Goal: Task Accomplishment & Management: Use online tool/utility

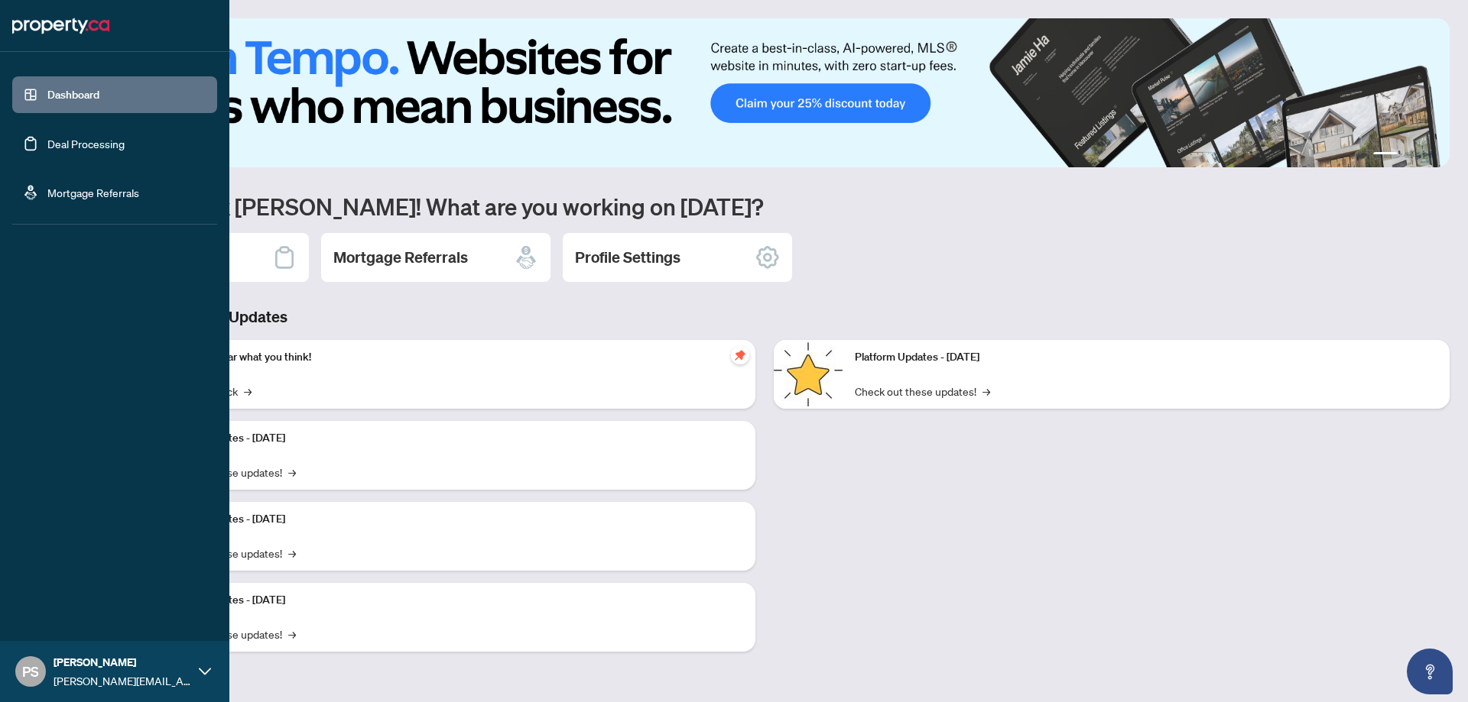
click at [47, 144] on link "Deal Processing" at bounding box center [85, 144] width 77 height 14
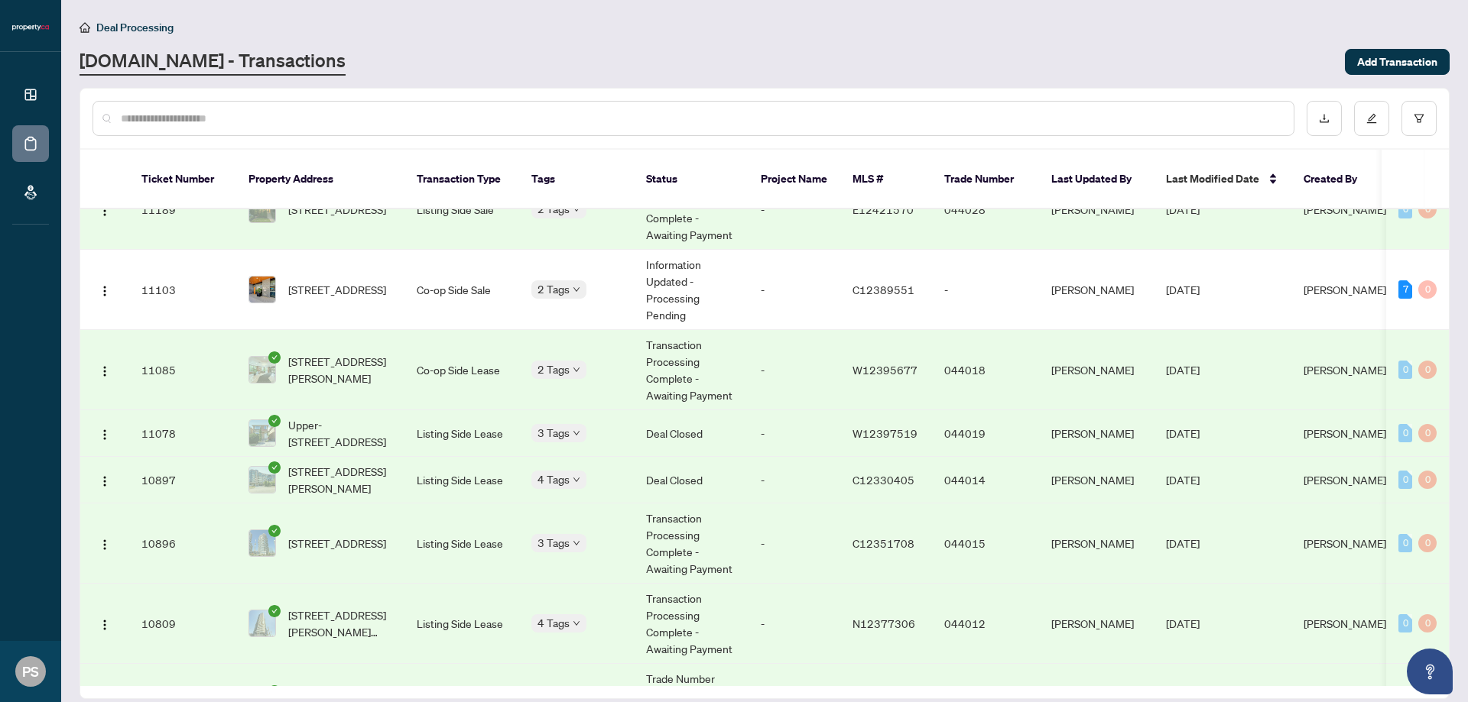
scroll to position [178, 0]
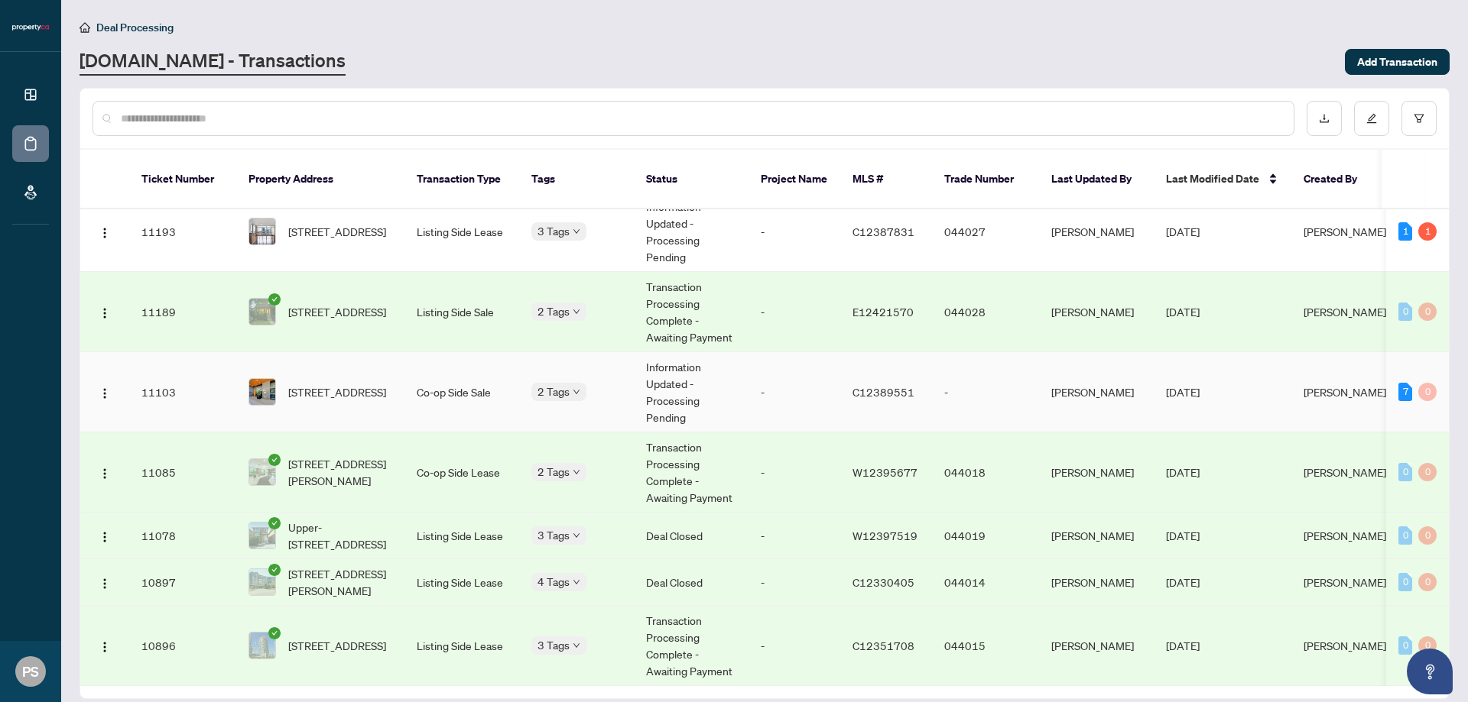
click at [1286, 390] on td "[DATE]" at bounding box center [1222, 392] width 138 height 80
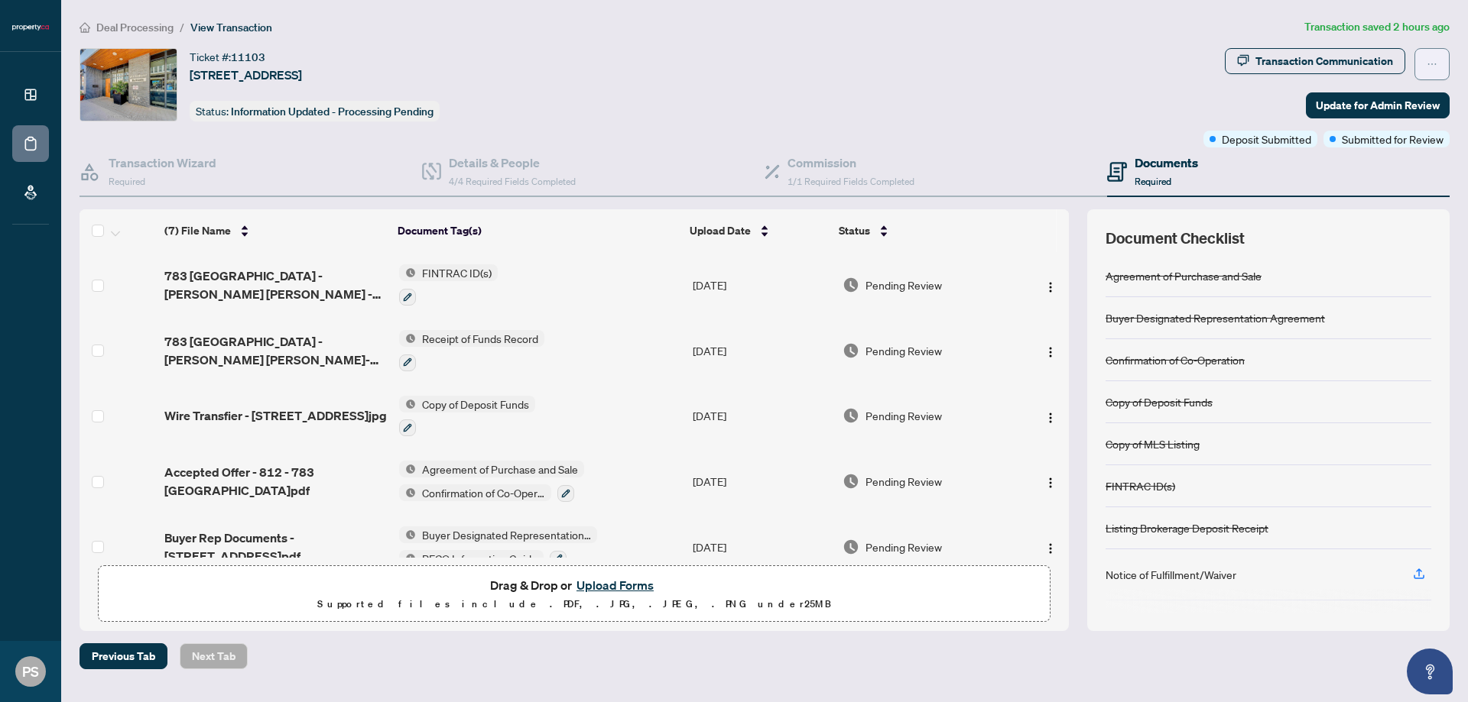
click at [1436, 62] on icon "ellipsis" at bounding box center [1431, 64] width 11 height 11
click at [1393, 123] on span "Document Archive" at bounding box center [1378, 122] width 117 height 17
click at [1434, 70] on span "button" at bounding box center [1431, 64] width 11 height 24
click at [1282, 183] on div "Documents Required" at bounding box center [1278, 173] width 342 height 50
click at [1370, 64] on div "Transaction Communication" at bounding box center [1324, 61] width 138 height 24
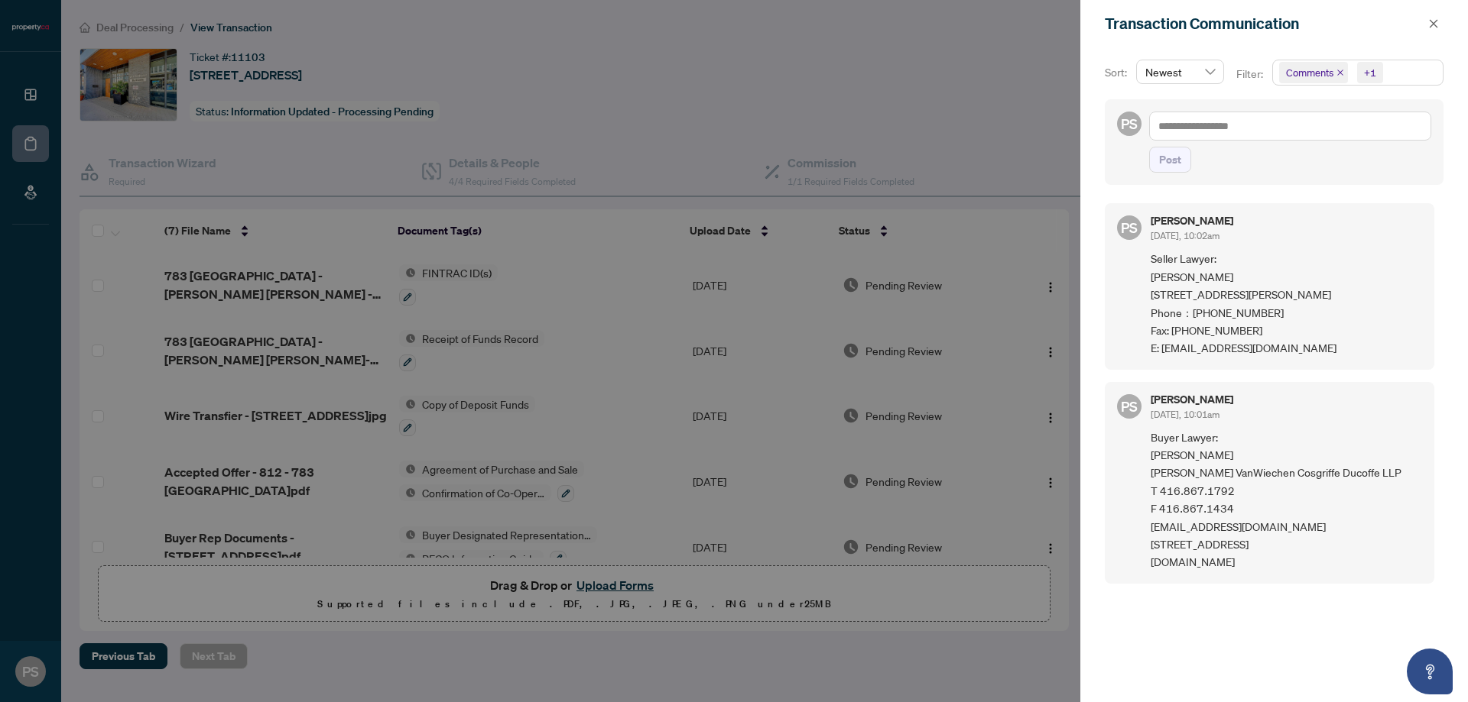
click at [1338, 70] on icon "close" at bounding box center [1340, 73] width 8 height 8
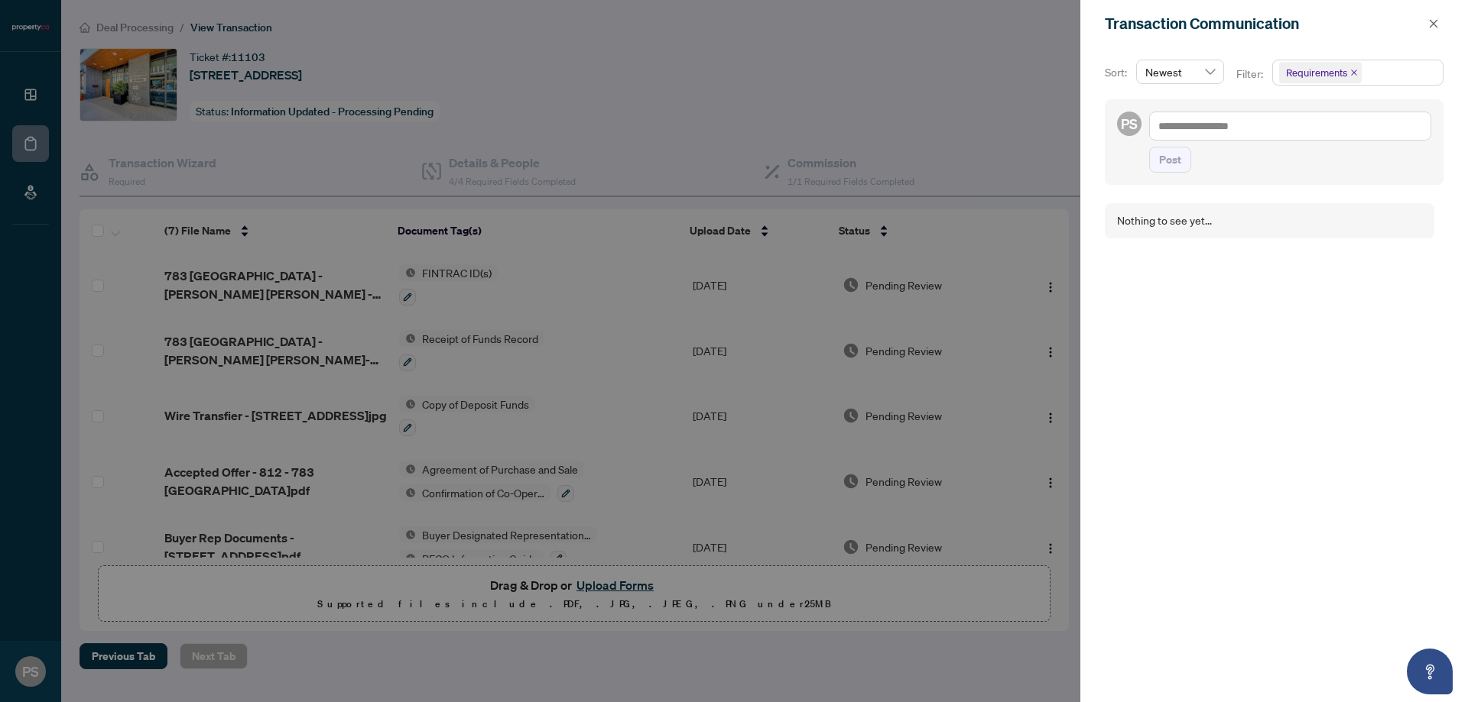
click at [1351, 71] on icon "close" at bounding box center [1354, 73] width 8 height 8
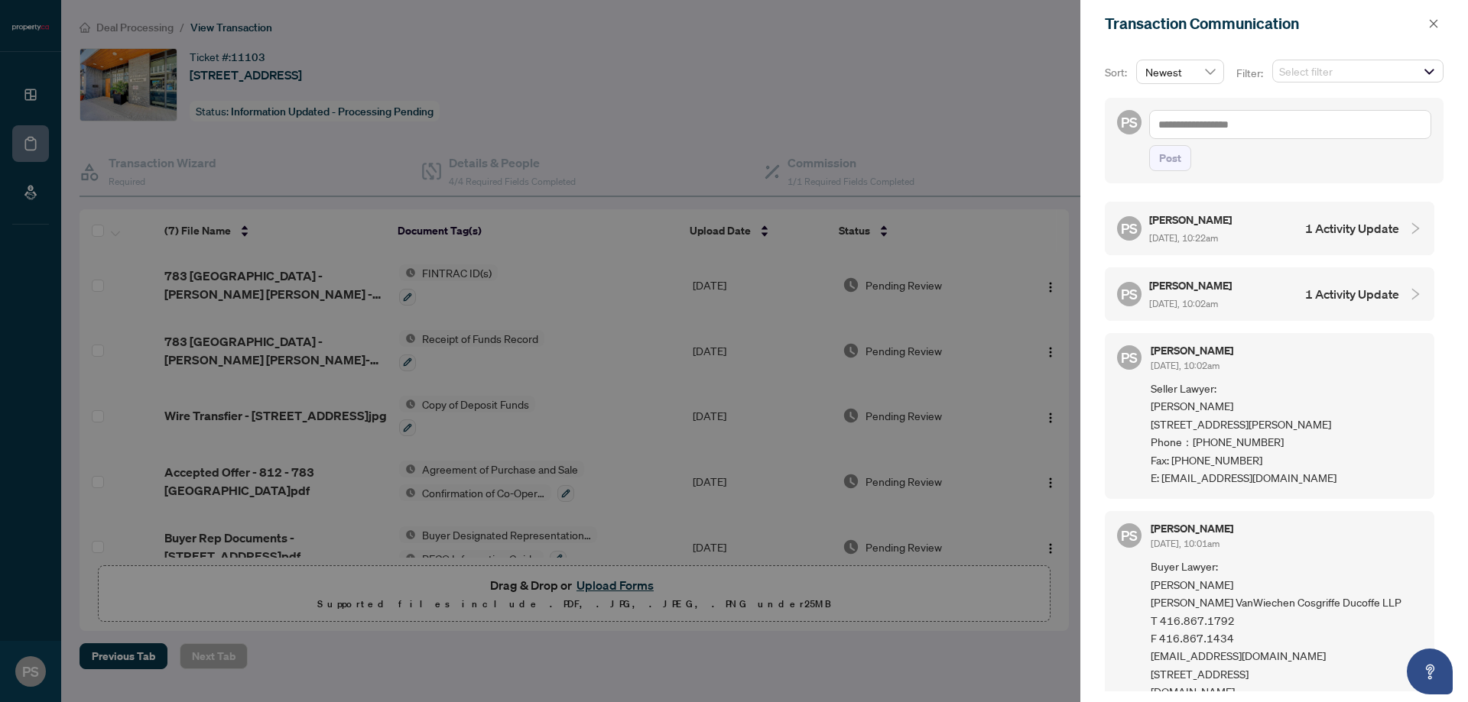
click at [1277, 301] on div "PS [PERSON_NAME] [DATE], 10:02am 1 Activity Update" at bounding box center [1258, 294] width 282 height 35
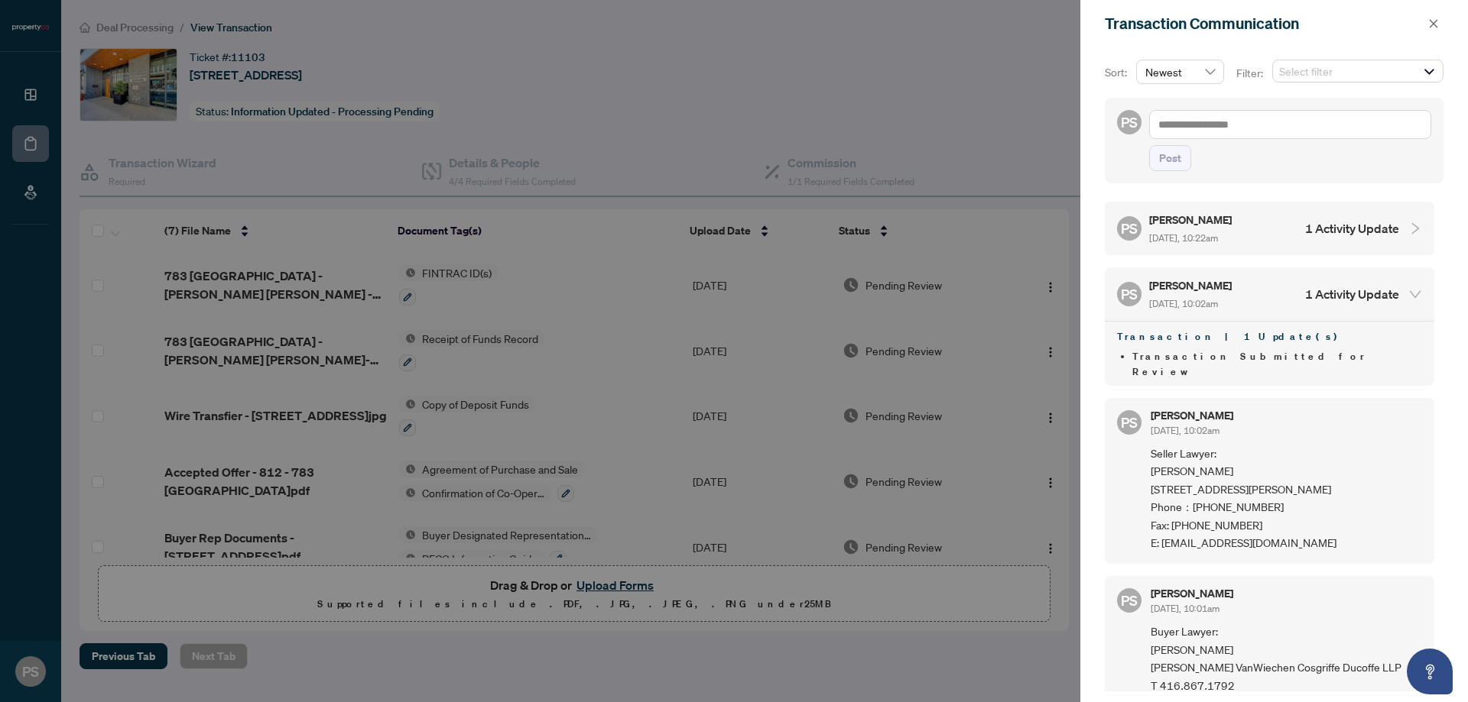
click at [1335, 226] on h4 "1 Activity Update" at bounding box center [1352, 228] width 94 height 18
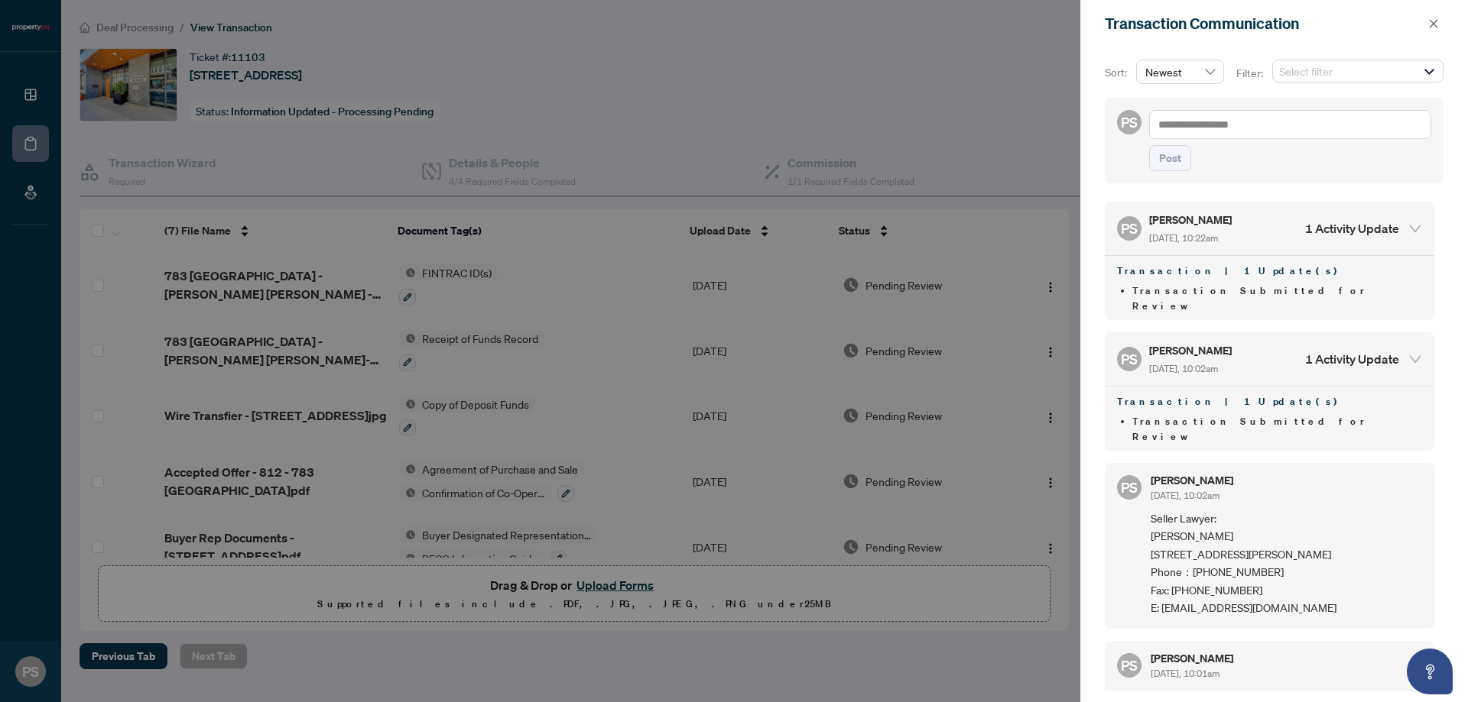
click at [864, 89] on div at bounding box center [734, 351] width 1468 height 702
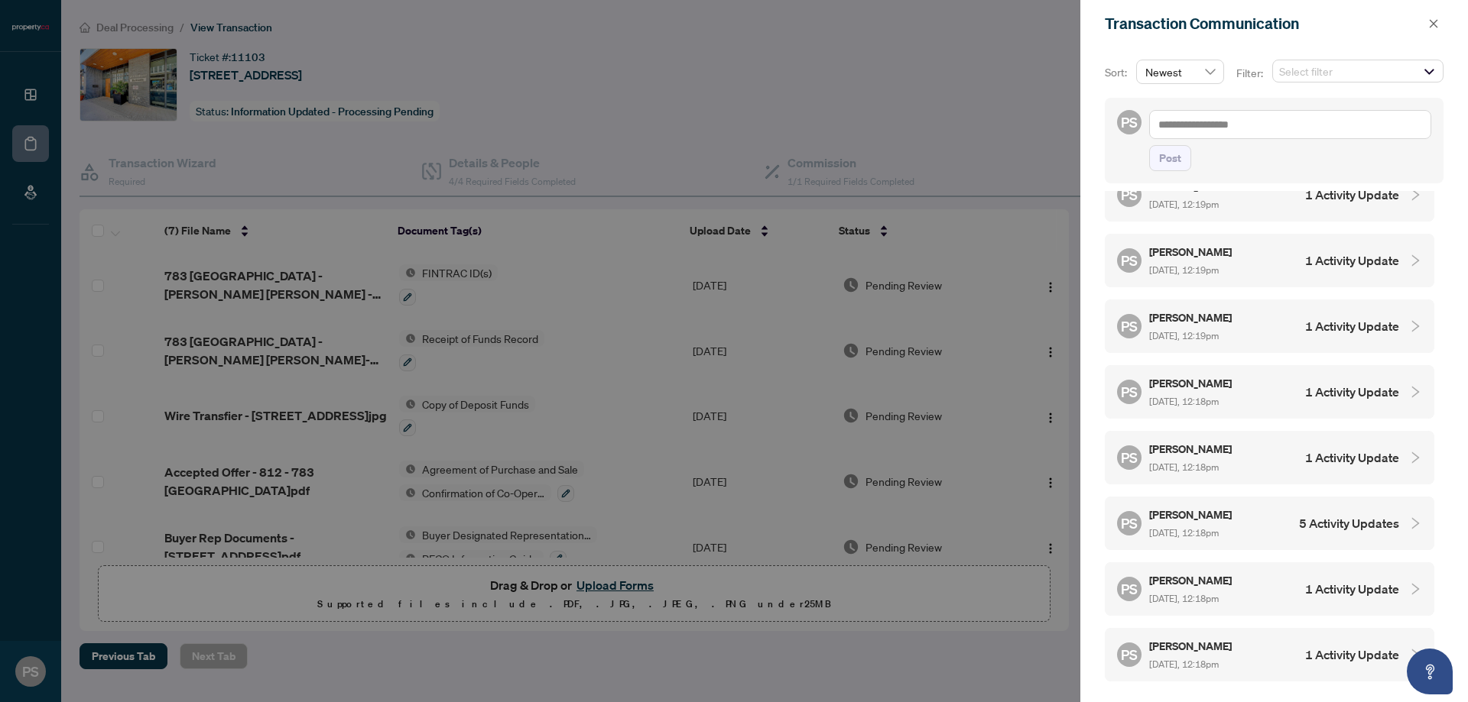
scroll to position [1567, 0]
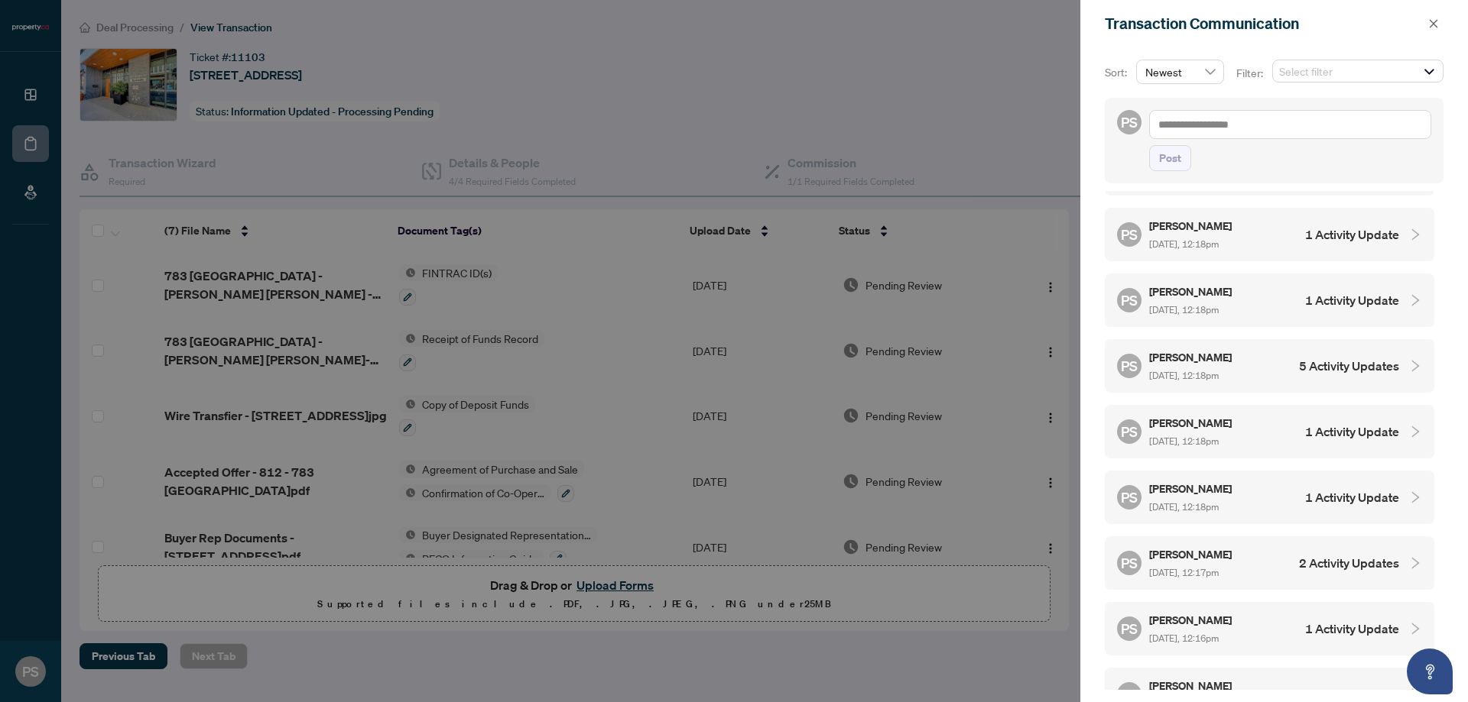
click at [1335, 686] on h4 "13 Activity Updates" at bounding box center [1345, 695] width 108 height 18
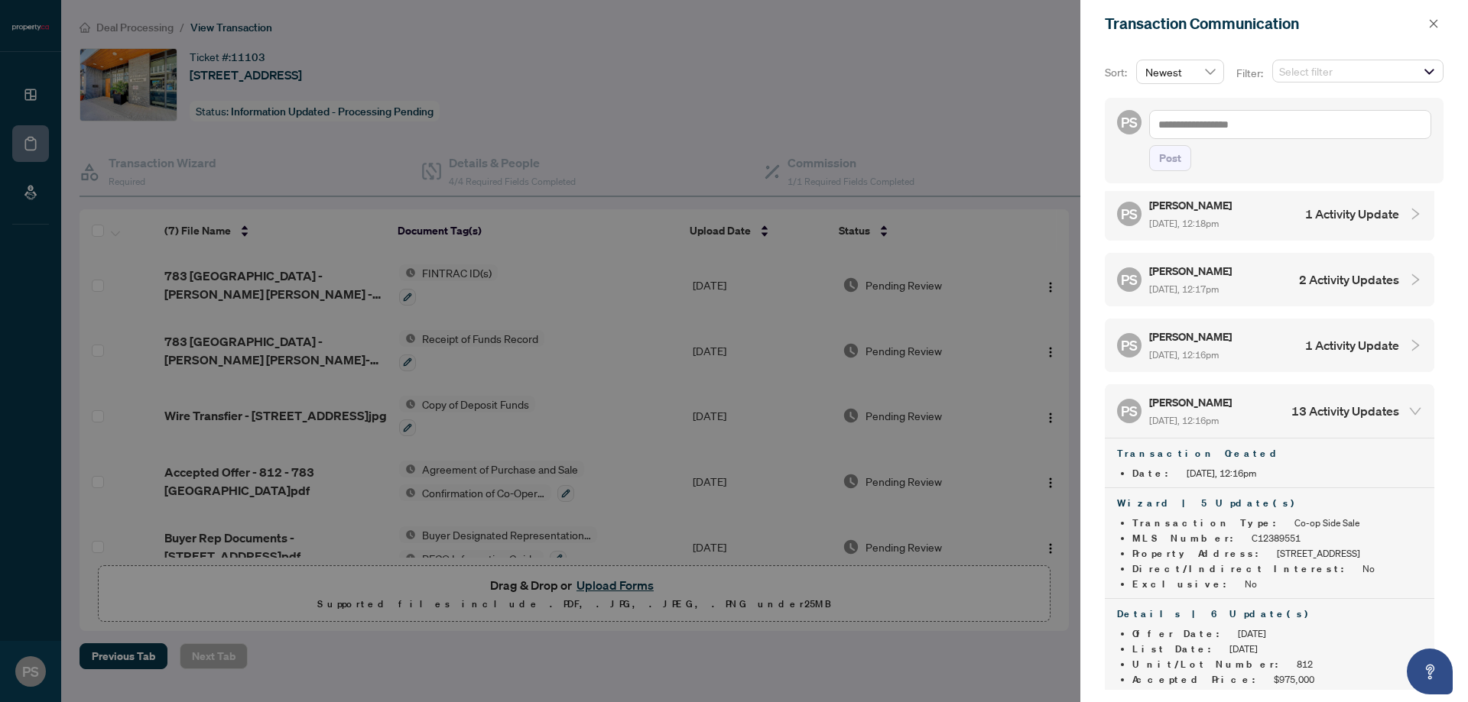
scroll to position [1848, 0]
click at [1234, 331] on div "[PERSON_NAME] [DATE], 12:16pm" at bounding box center [1191, 348] width 85 height 35
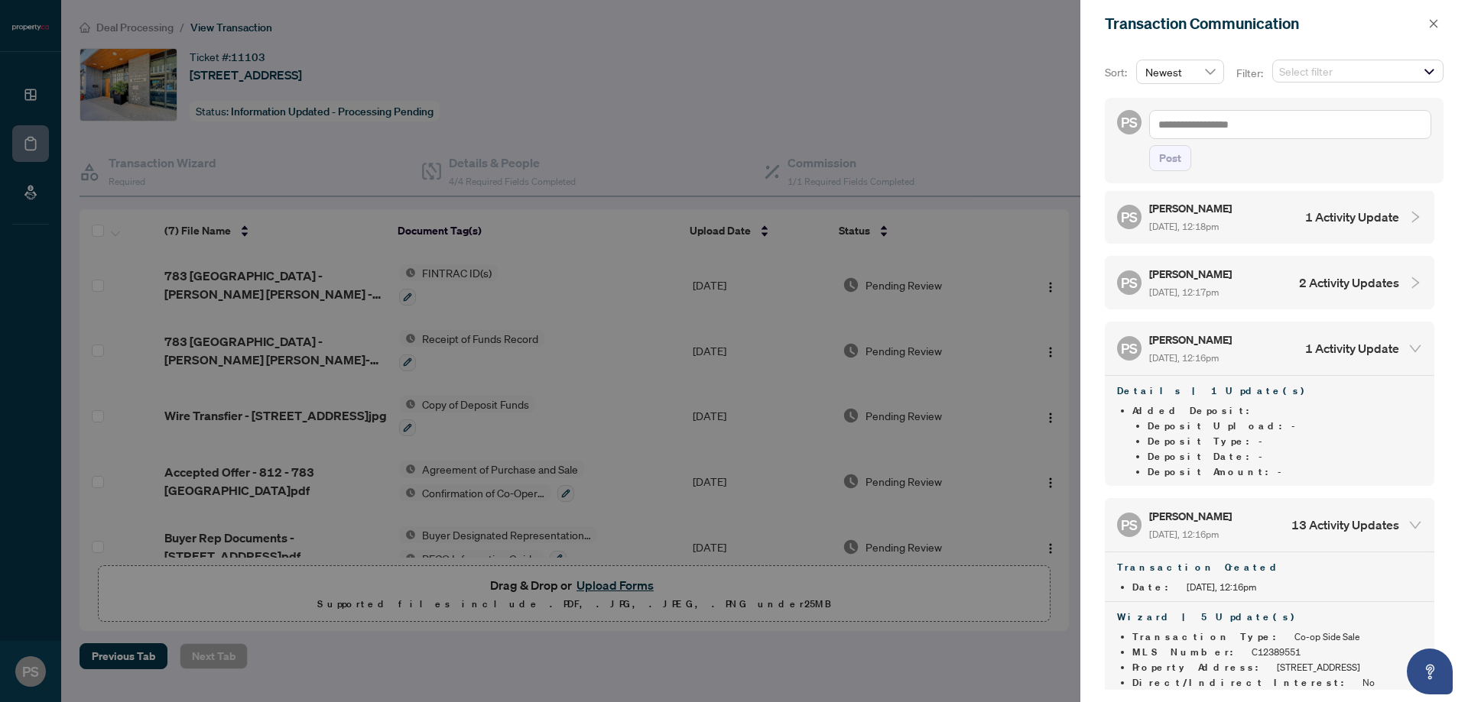
click at [1253, 265] on div "PS [PERSON_NAME] [DATE], 12:17pm 2 Activity Updates" at bounding box center [1258, 282] width 282 height 35
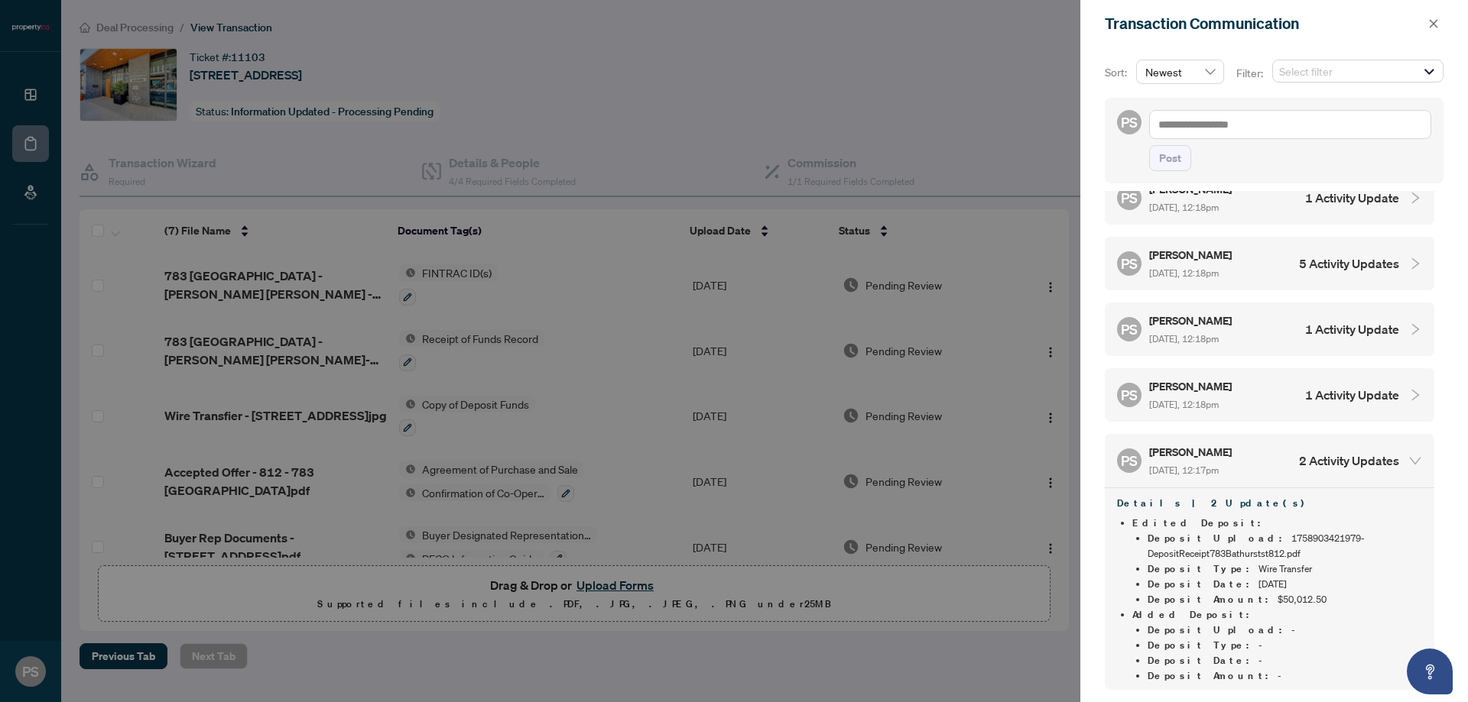
scroll to position [1669, 0]
click at [1229, 378] on h5 "[PERSON_NAME]" at bounding box center [1191, 387] width 85 height 18
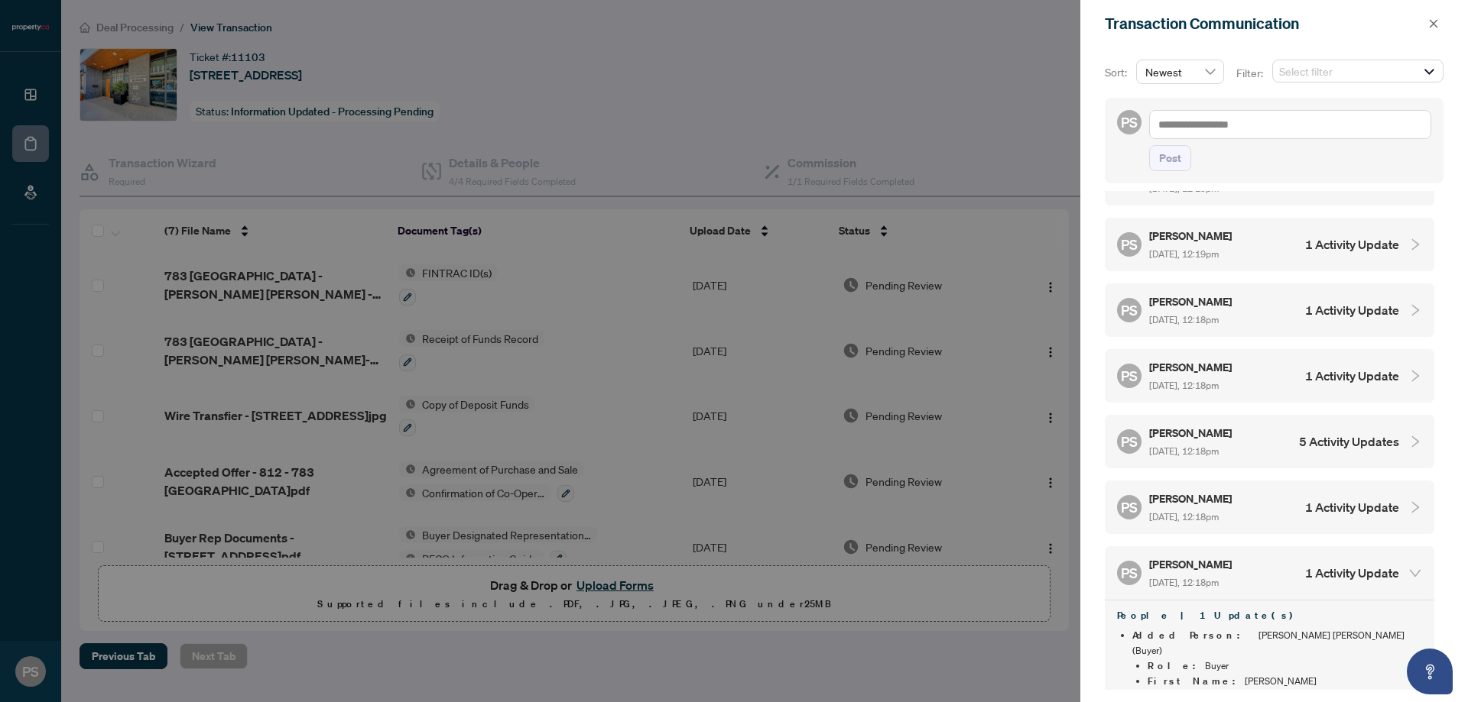
scroll to position [1491, 0]
click at [1232, 425] on h5 "[PERSON_NAME]" at bounding box center [1191, 434] width 85 height 18
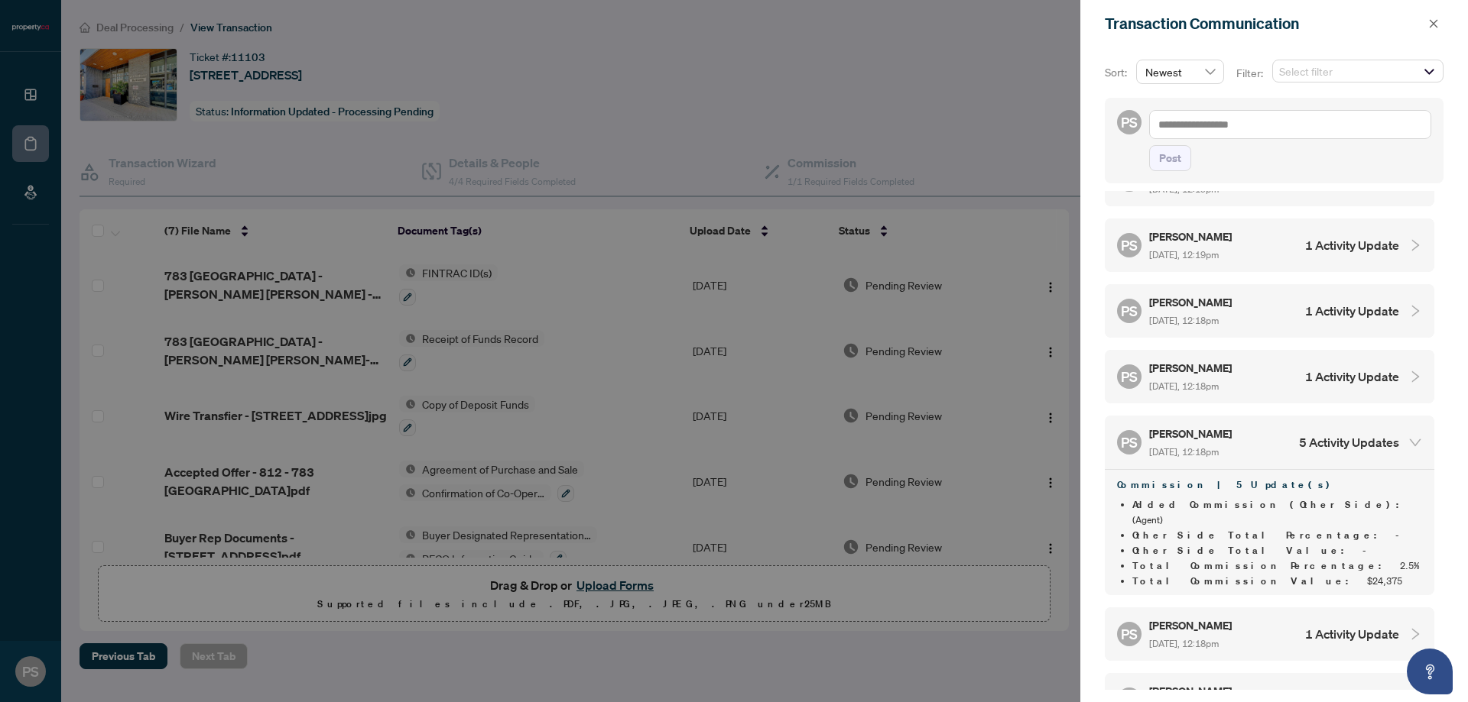
click at [1251, 617] on div "PS [PERSON_NAME] [DATE], 12:18pm 1 Activity Update" at bounding box center [1258, 634] width 282 height 35
click at [1218, 381] on span "[DATE], 12:18pm" at bounding box center [1184, 386] width 70 height 11
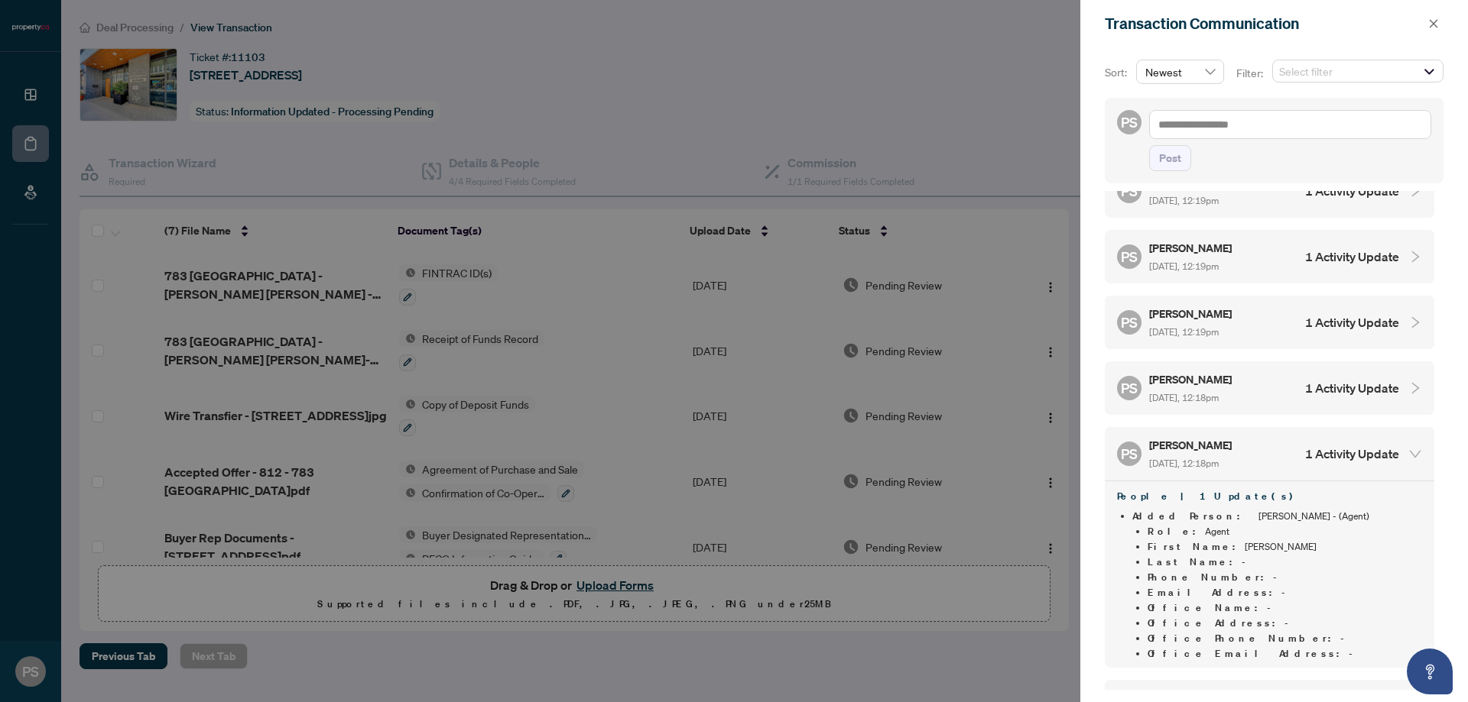
scroll to position [1312, 0]
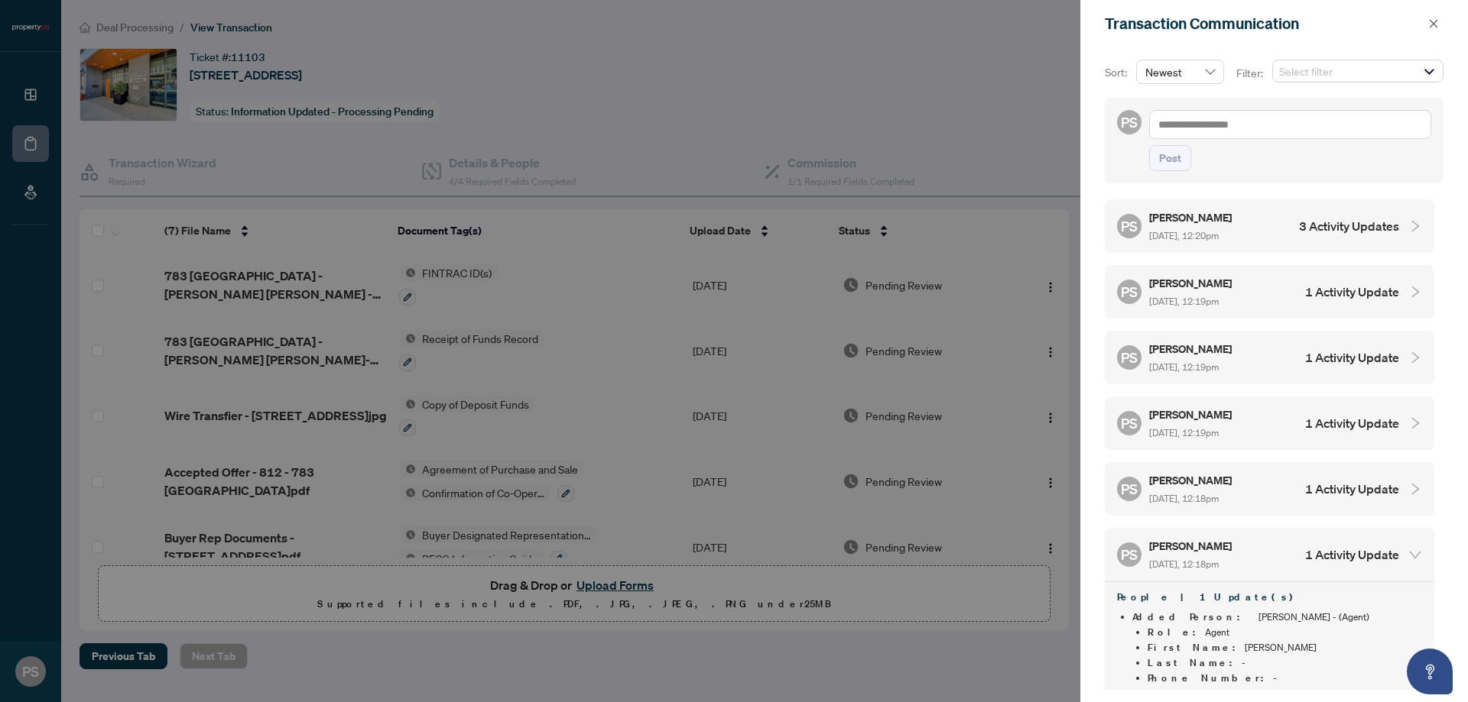
click at [1265, 472] on div "PS [PERSON_NAME] [DATE], 12:18pm 1 Activity Update" at bounding box center [1258, 489] width 282 height 35
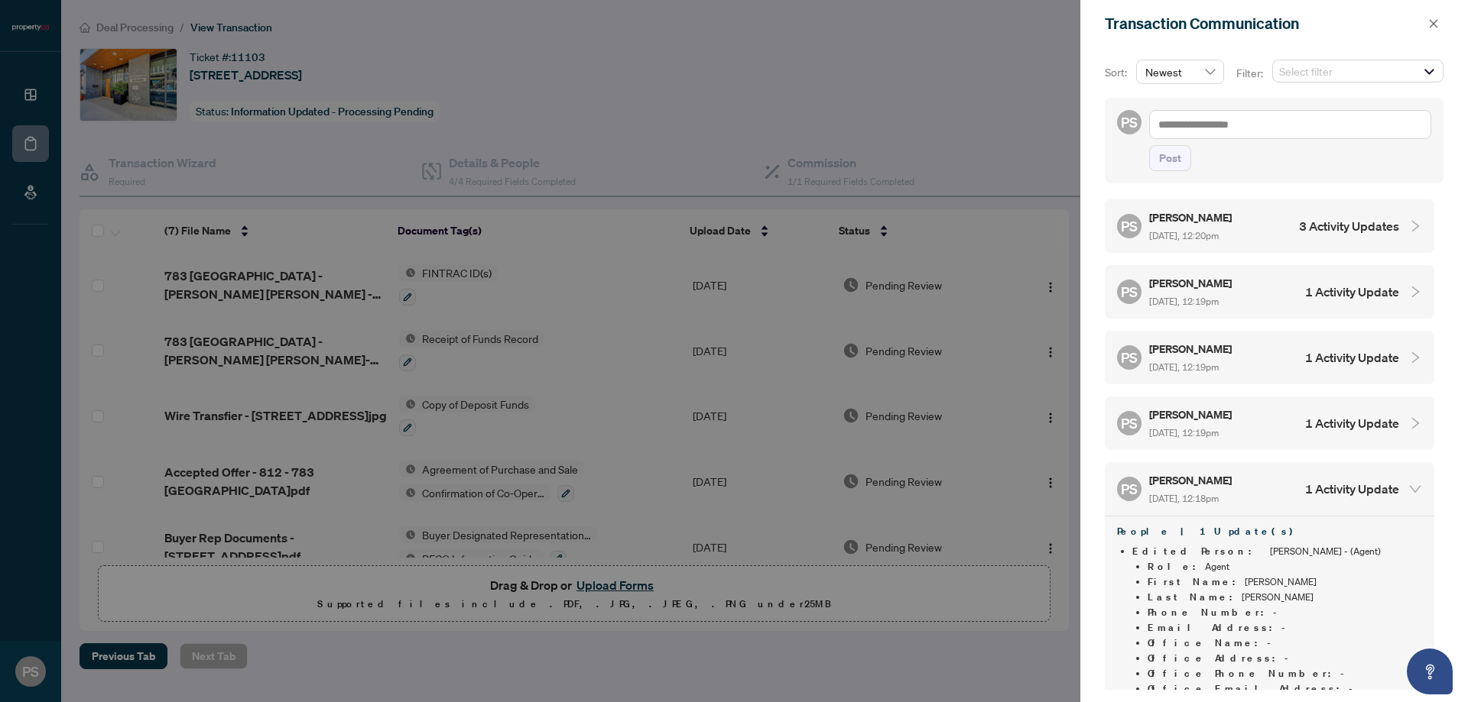
click at [1262, 406] on div "PS [PERSON_NAME] [DATE], 12:19pm 1 Activity Update" at bounding box center [1258, 423] width 282 height 35
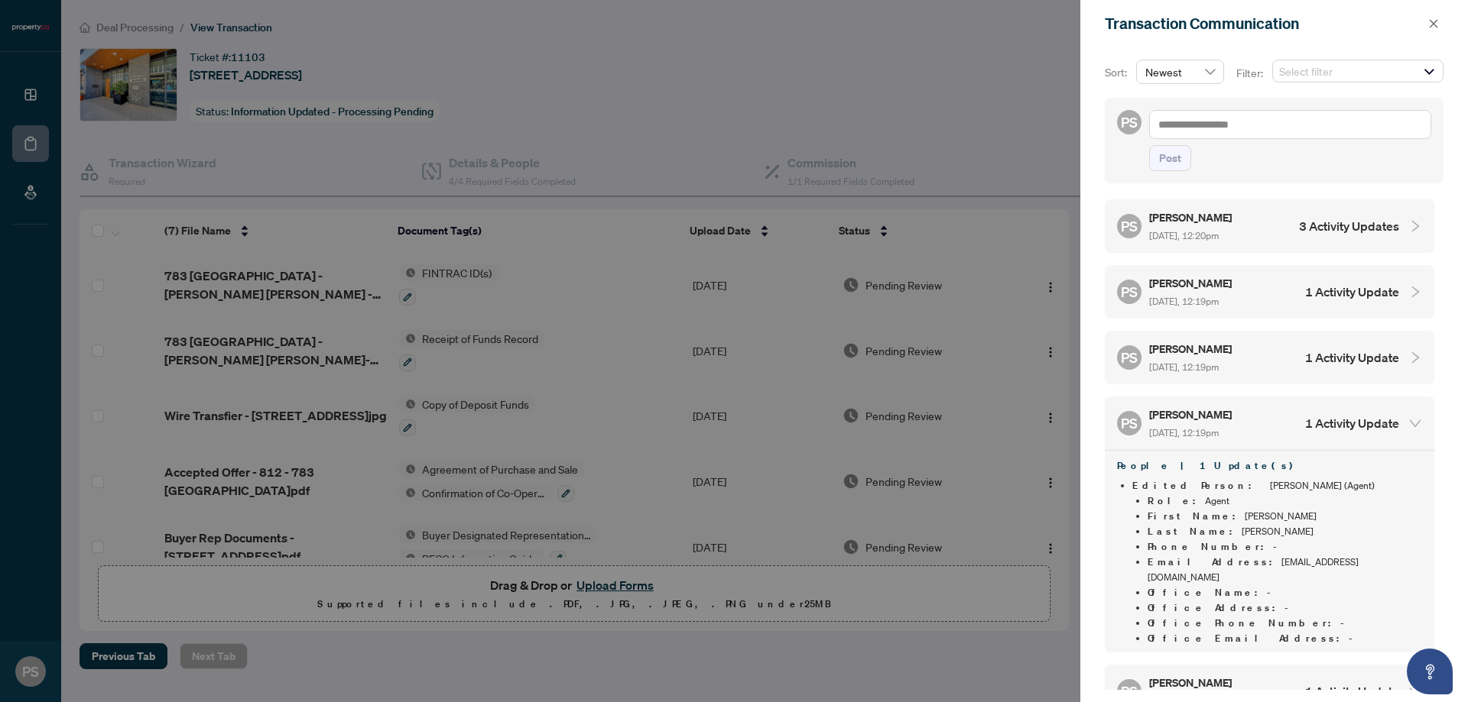
click at [1250, 353] on div "PS [PERSON_NAME] [DATE], 12:19pm 1 Activity Update" at bounding box center [1269, 358] width 329 height 54
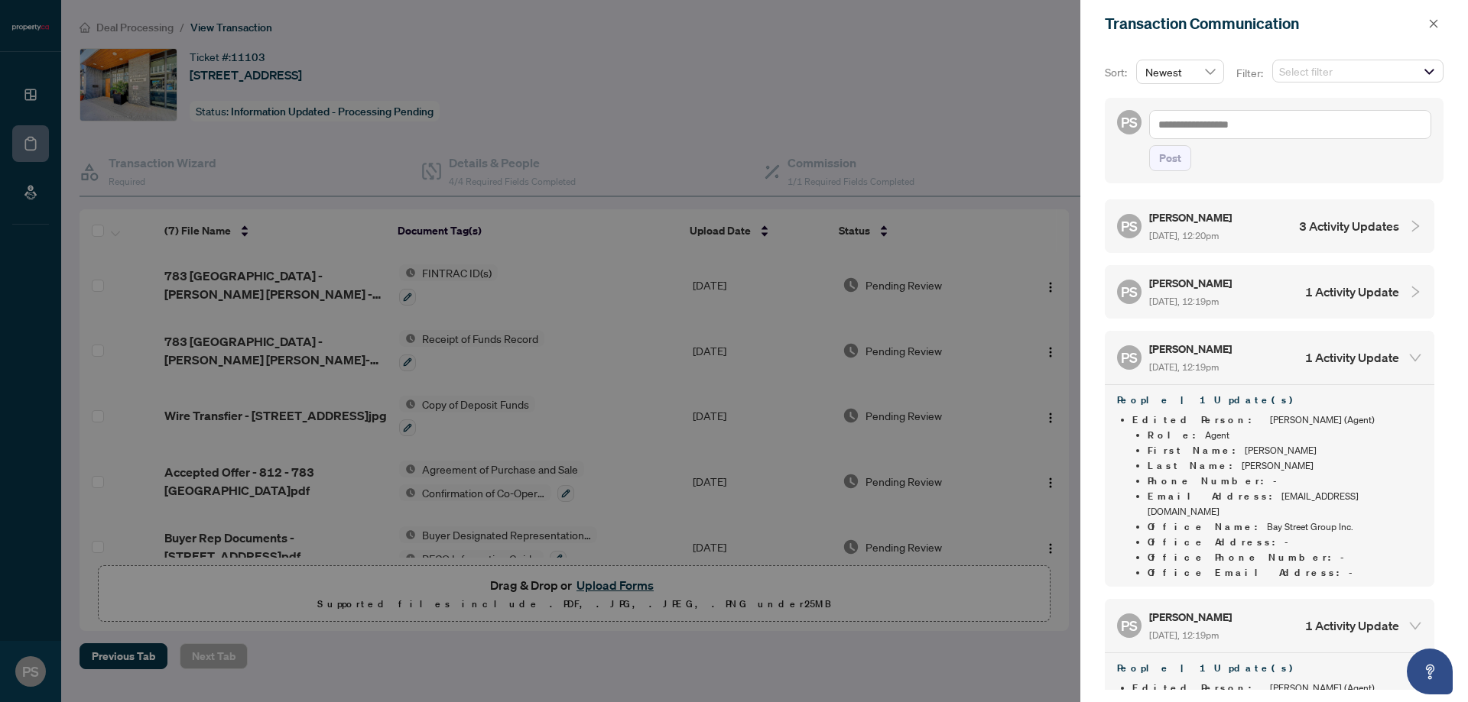
click at [1241, 297] on div "PS [PERSON_NAME] [DATE], 10:22am 1 Activity Update Transaction | 1 Update(s) Tr…" at bounding box center [1274, 440] width 339 height 499
click at [1241, 287] on div "PS [PERSON_NAME] [DATE], 12:19pm 1 Activity Update" at bounding box center [1269, 292] width 329 height 54
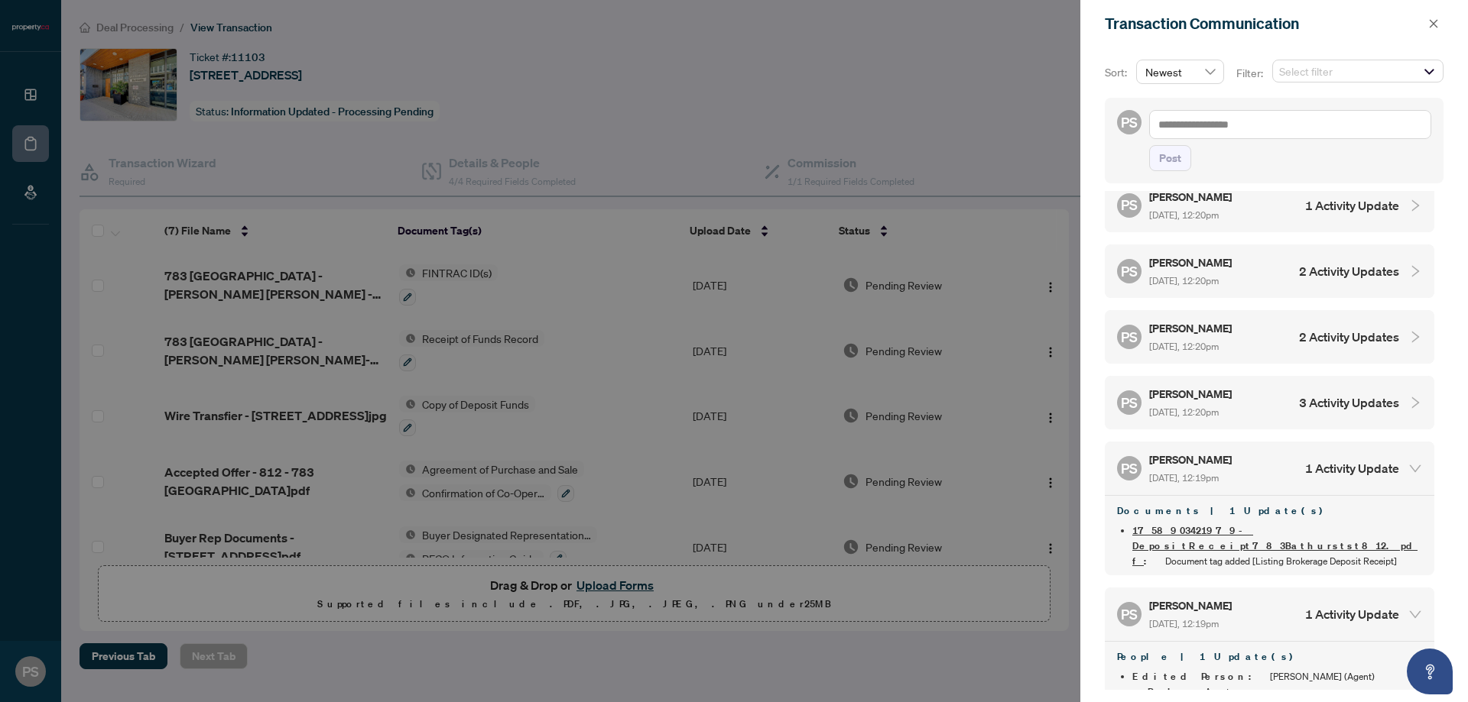
scroll to position [1134, 0]
click at [1264, 395] on div "PS [PERSON_NAME] [DATE], 12:20pm 3 Activity Updates" at bounding box center [1258, 405] width 282 height 35
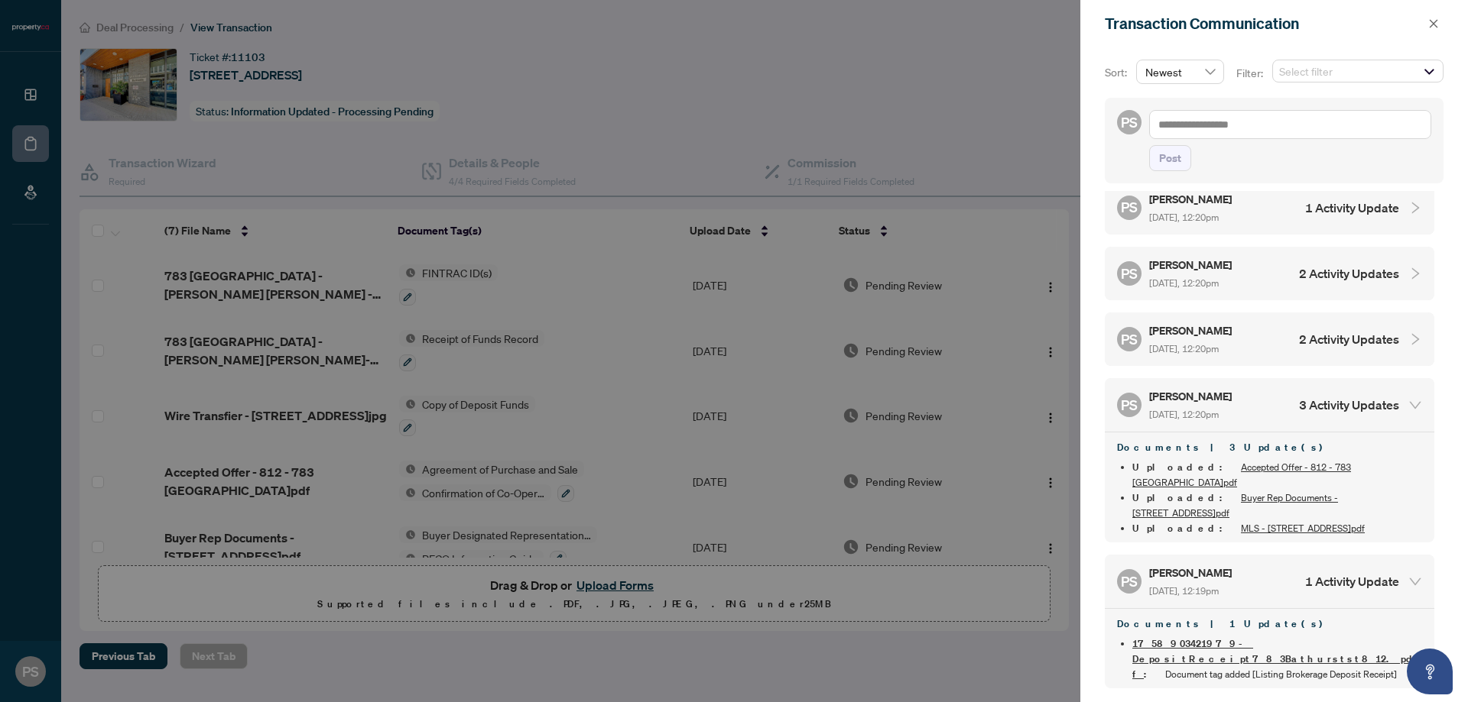
click at [1251, 322] on div "PS [PERSON_NAME] [DATE], 12:20pm 2 Activity Updates" at bounding box center [1258, 339] width 282 height 35
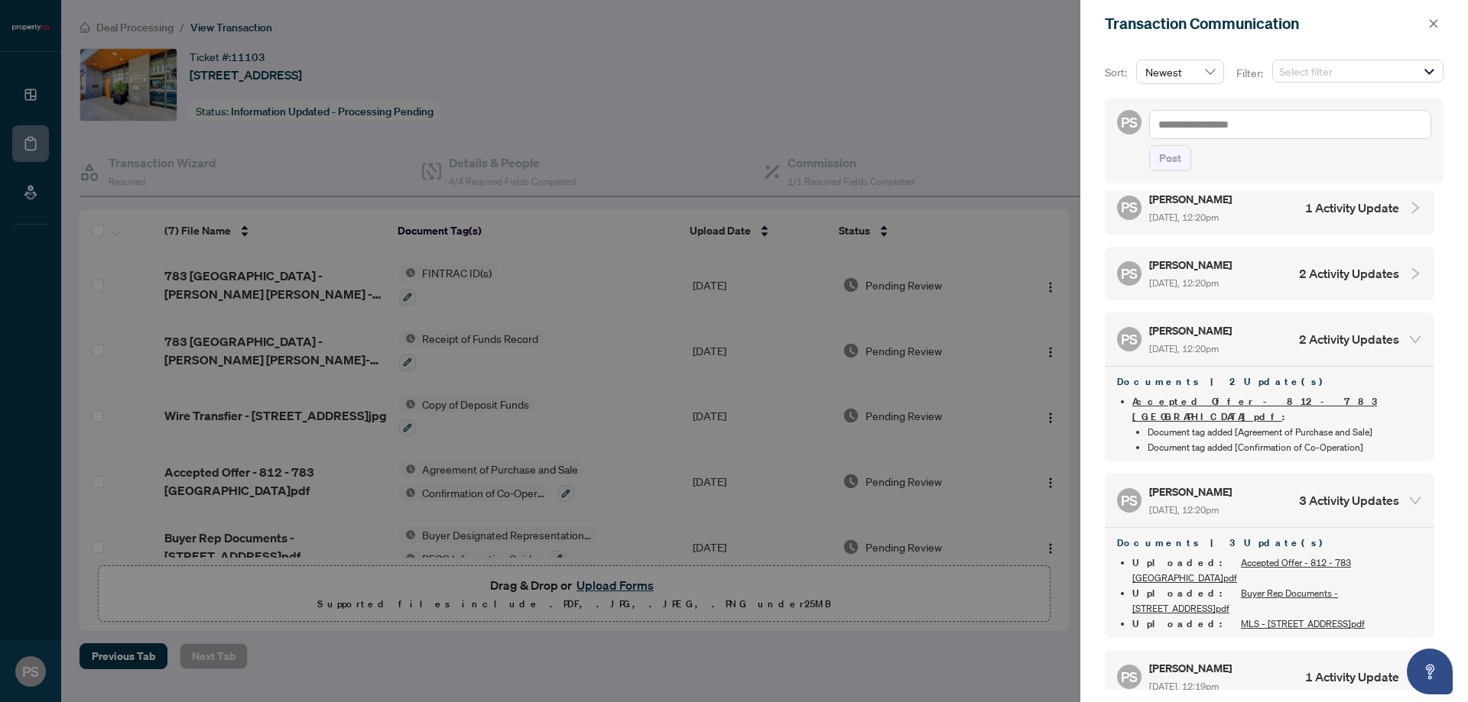
click at [1218, 277] on span "[DATE], 12:20pm" at bounding box center [1184, 282] width 70 height 11
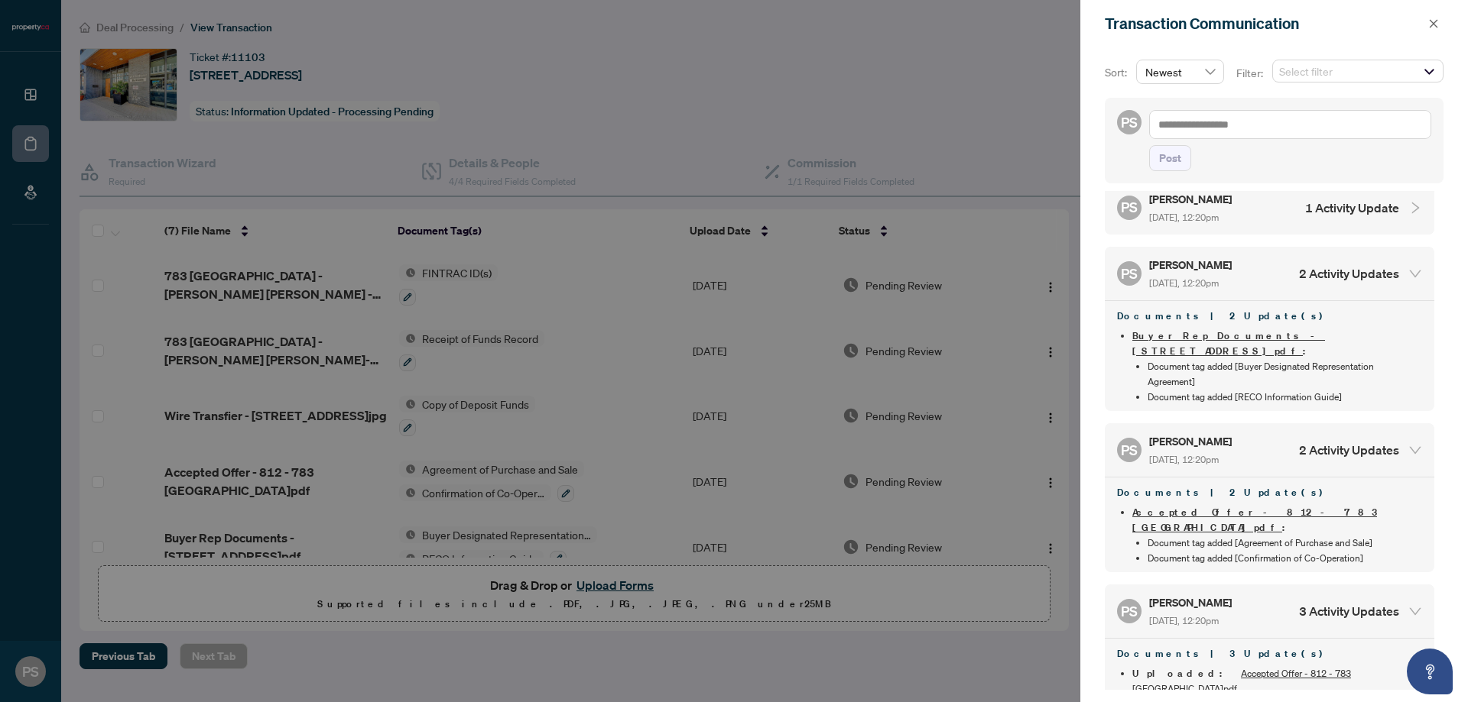
scroll to position [956, 0]
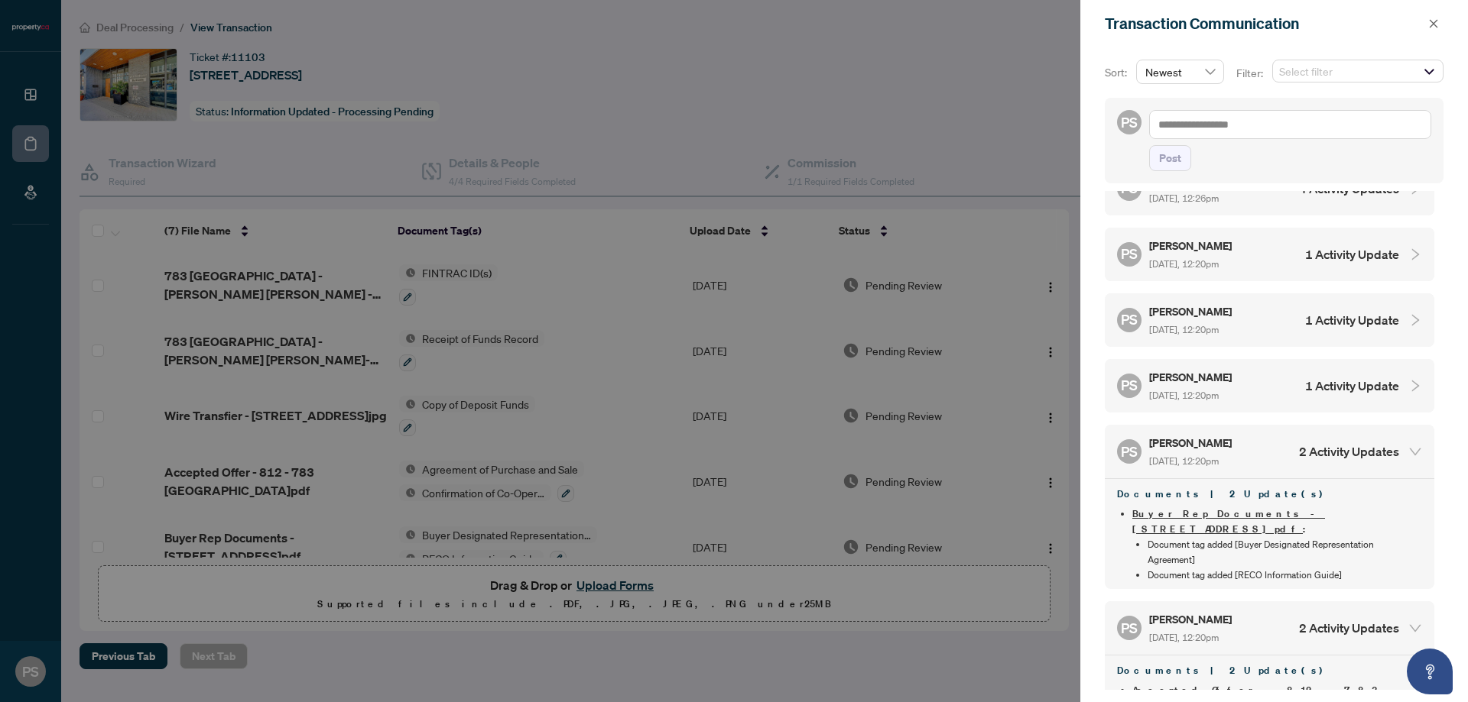
click at [1254, 368] on div "PS [PERSON_NAME] [DATE], 12:20pm 1 Activity Update" at bounding box center [1258, 385] width 282 height 35
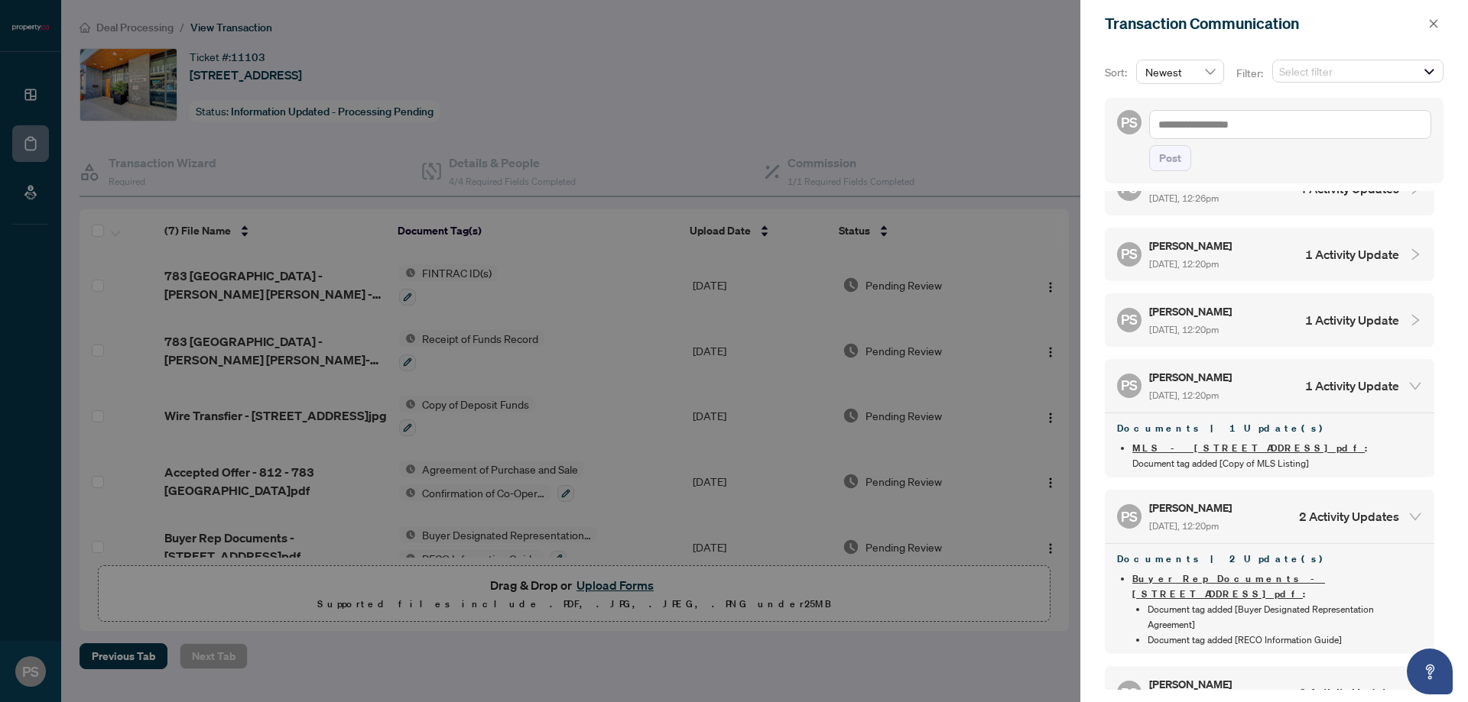
click at [1250, 306] on div "PS [PERSON_NAME] [DATE], 12:20pm 1 Activity Update" at bounding box center [1258, 320] width 282 height 35
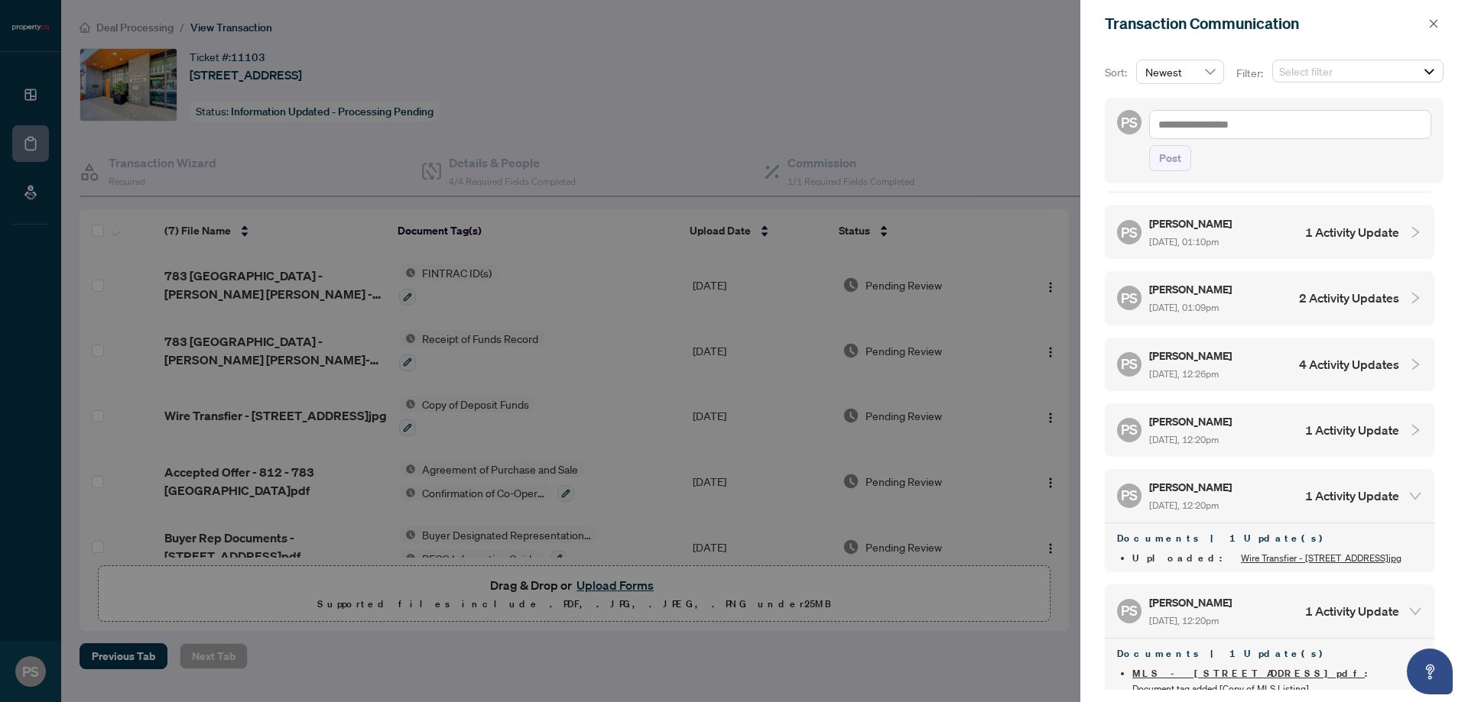
scroll to position [777, 0]
click at [1225, 415] on h5 "[PERSON_NAME]" at bounding box center [1191, 424] width 85 height 18
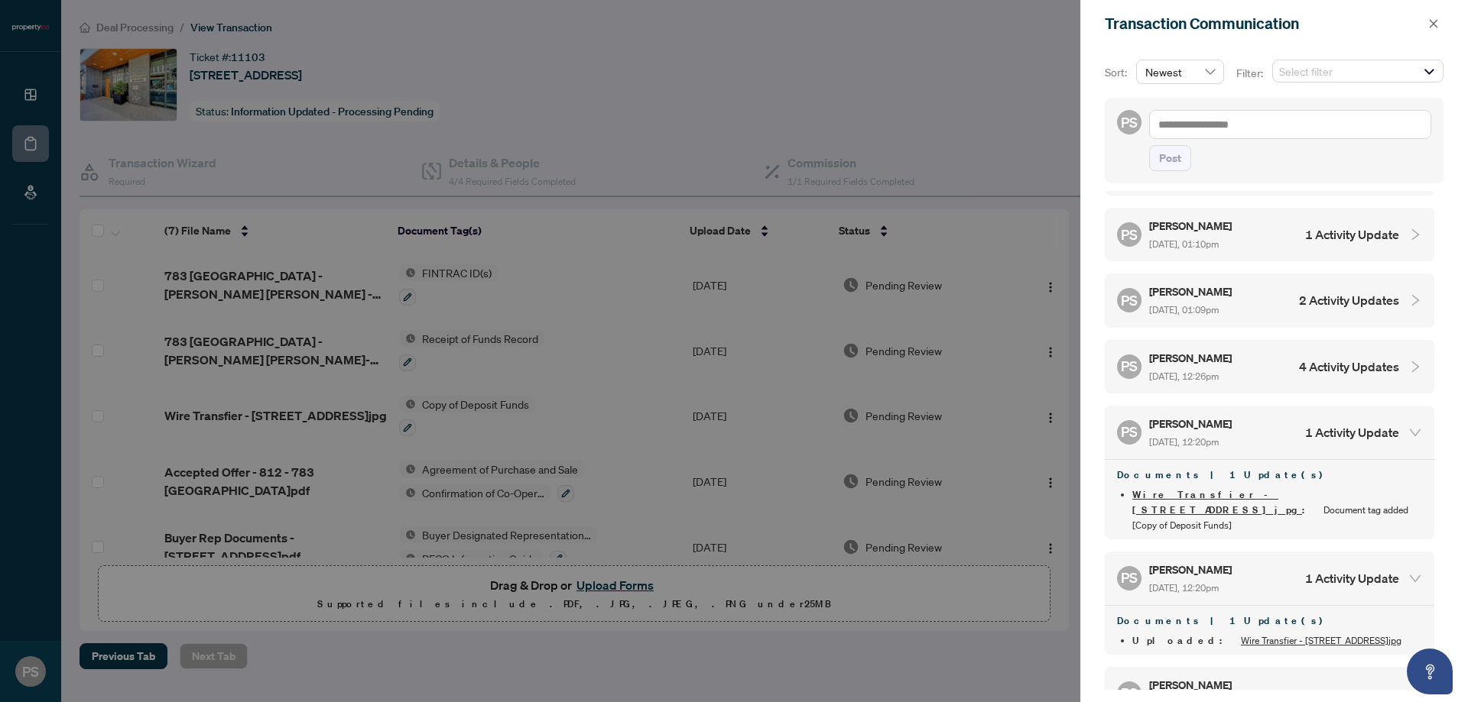
click at [1225, 351] on div "[PERSON_NAME] [DATE], 12:26pm" at bounding box center [1191, 366] width 85 height 35
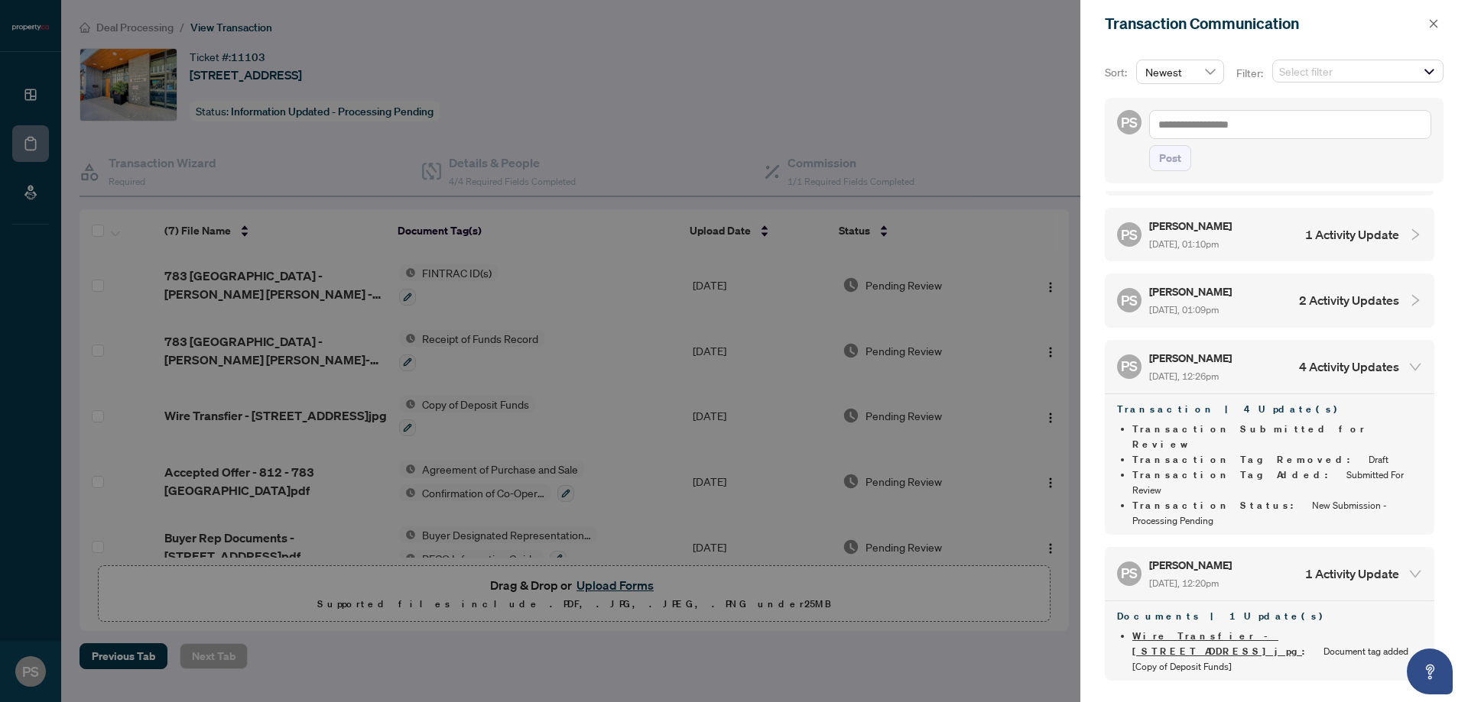
click at [1225, 305] on div "PS [PERSON_NAME] [DATE], 01:09pm 2 Activity Updates" at bounding box center [1269, 301] width 329 height 54
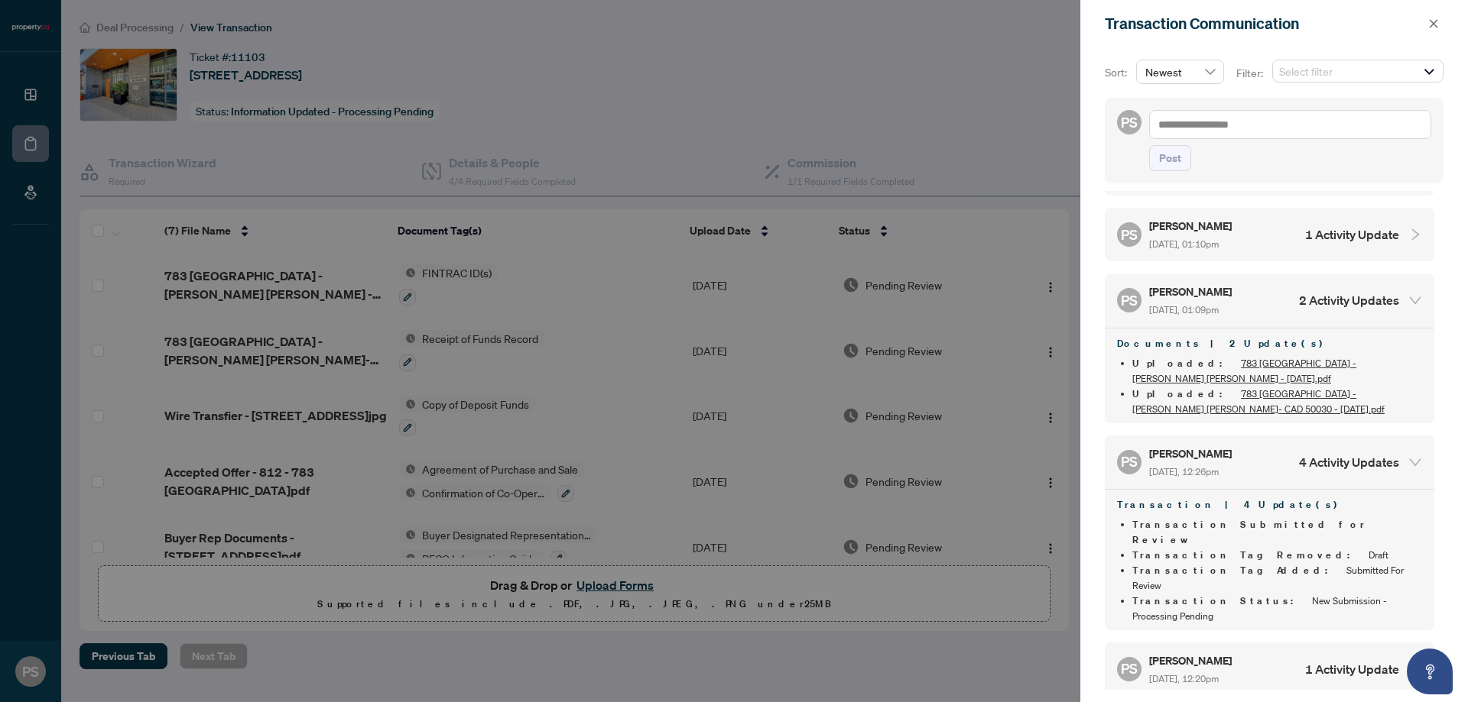
click at [1252, 283] on div "PS [PERSON_NAME] [DATE], 01:09pm 2 Activity Updates" at bounding box center [1258, 300] width 282 height 35
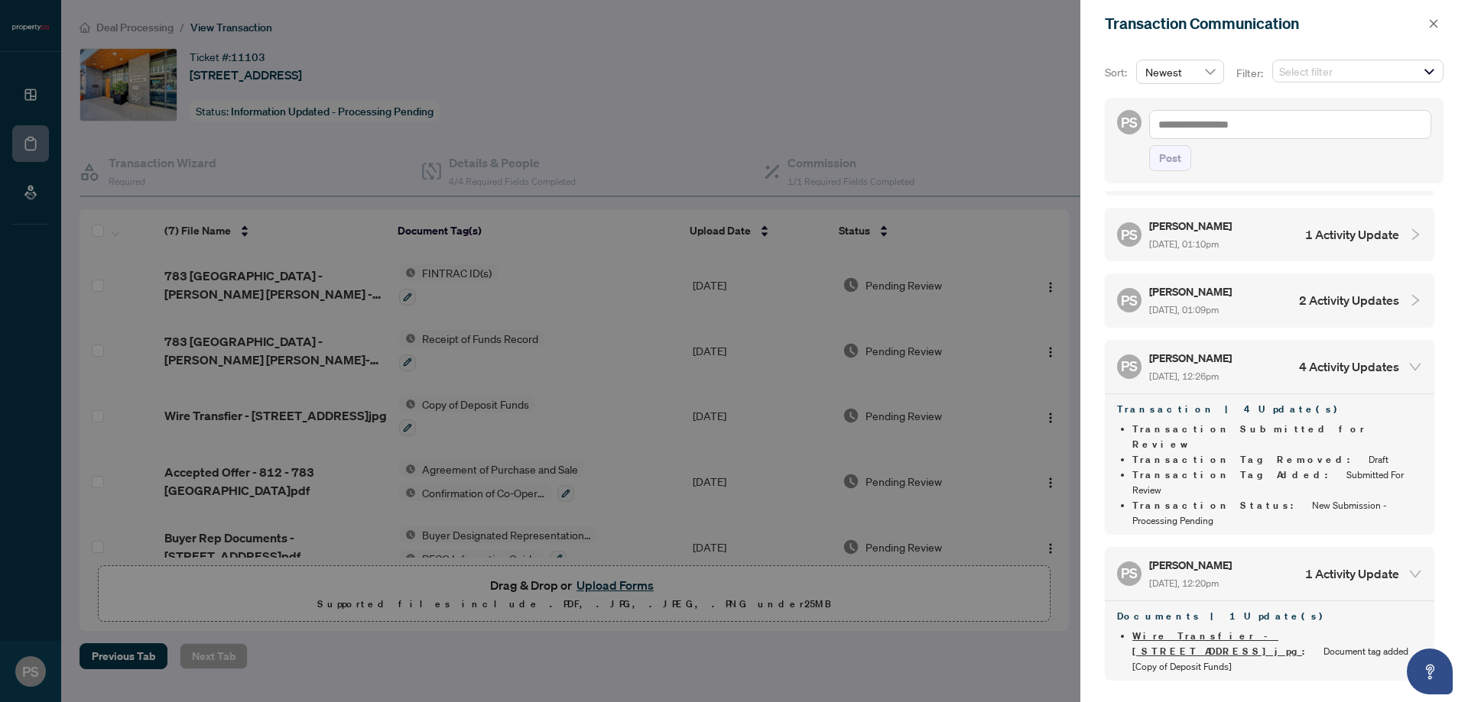
click at [1258, 556] on div "PS [PERSON_NAME] [DATE], 12:20pm 1 Activity Update" at bounding box center [1258, 573] width 282 height 35
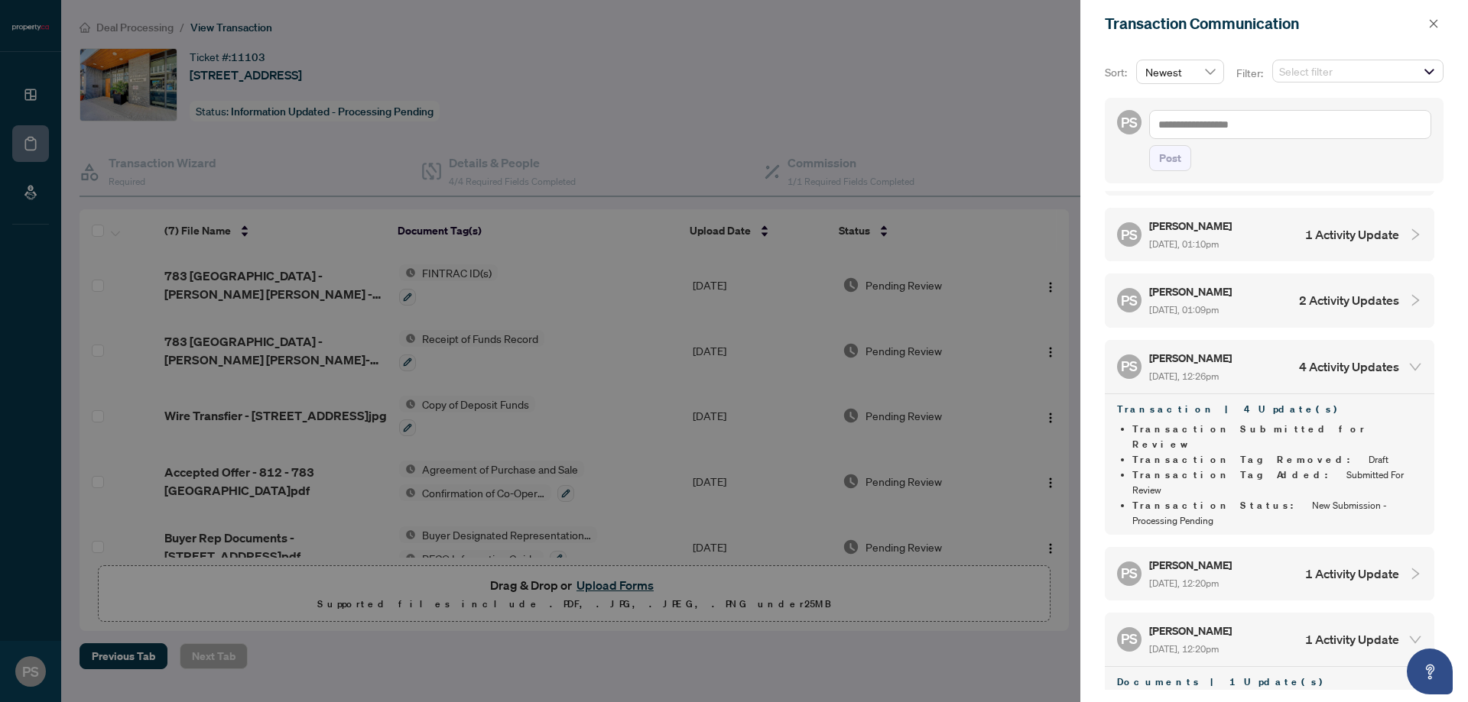
click at [1274, 613] on div "PS [PERSON_NAME] [DATE], 12:20pm 1 Activity Update" at bounding box center [1269, 640] width 329 height 54
click at [1274, 688] on div "PS [PERSON_NAME] [DATE], 12:20pm 1 Activity Update" at bounding box center [1258, 705] width 282 height 35
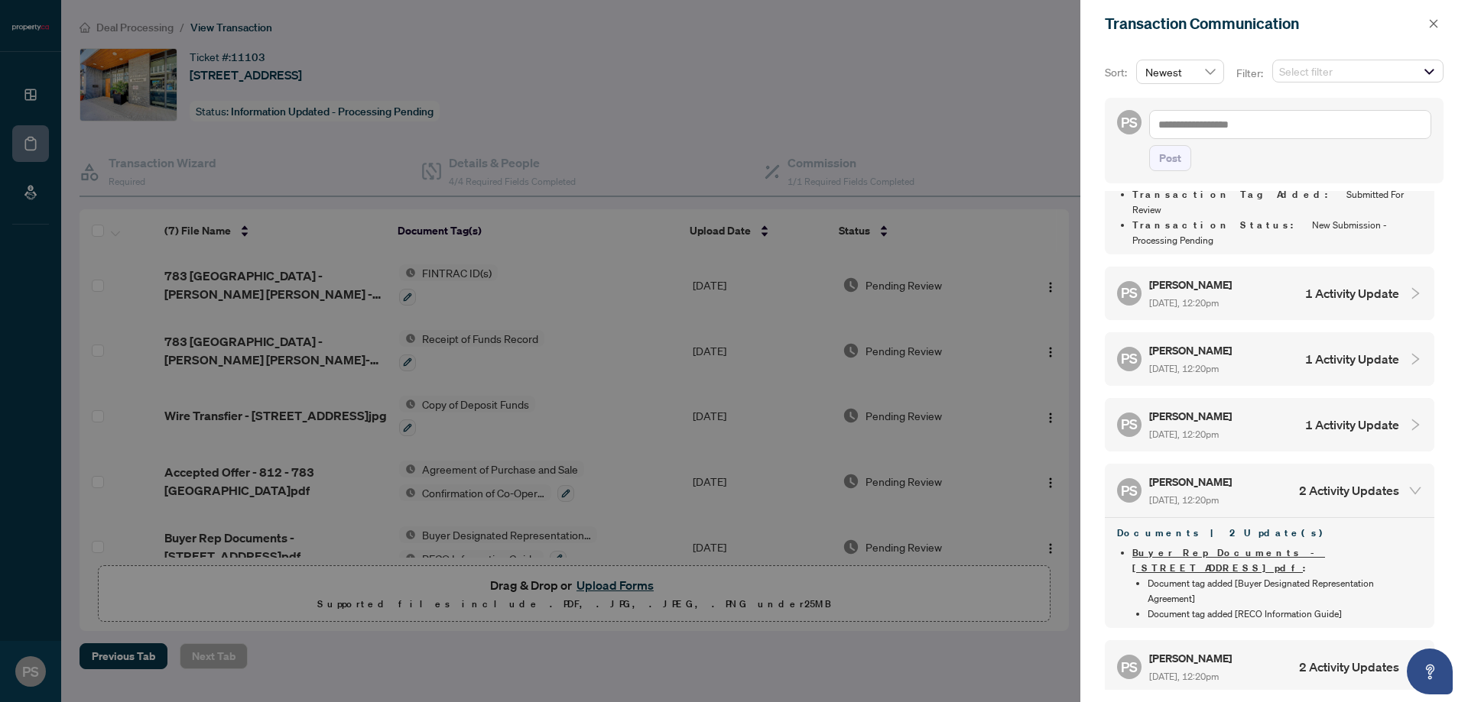
scroll to position [1134, 0]
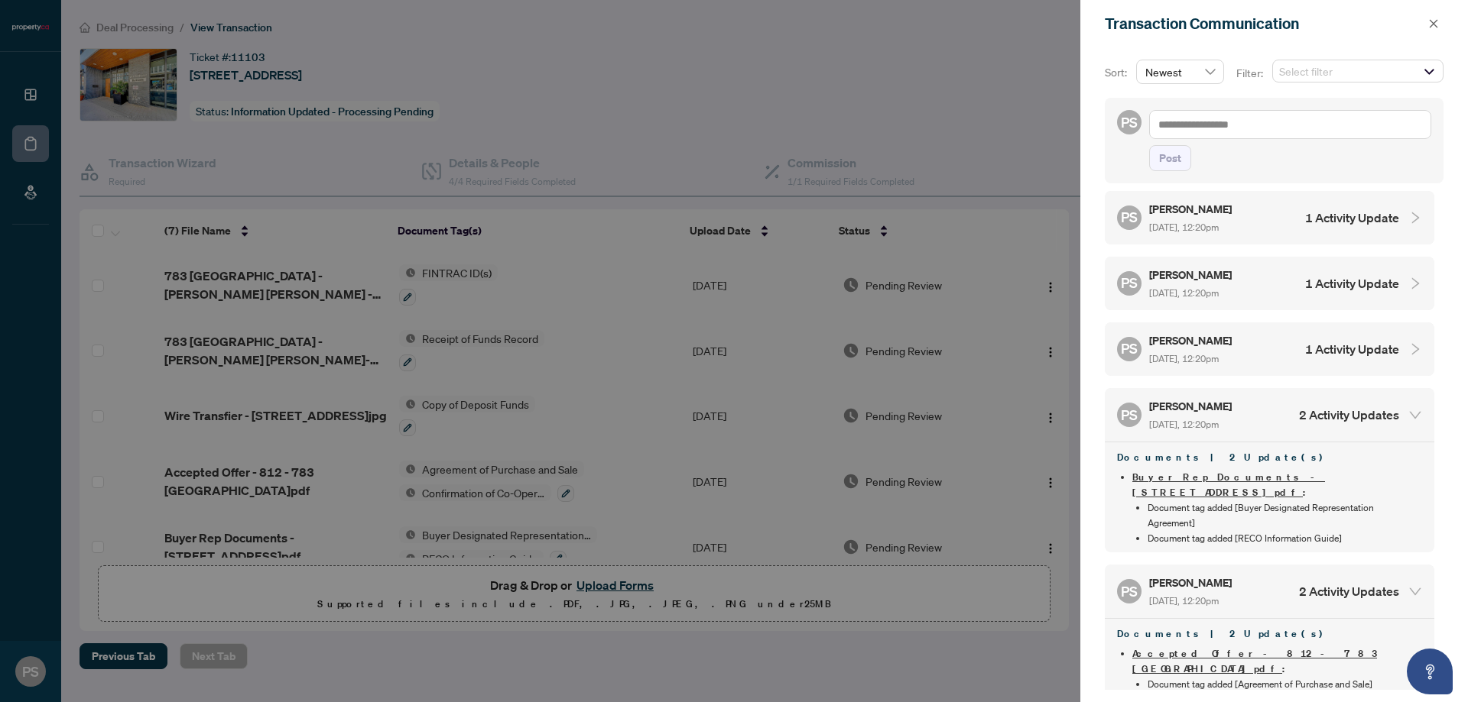
click at [1264, 397] on div "PS [PERSON_NAME] [DATE], 12:20pm 2 Activity Updates" at bounding box center [1258, 414] width 282 height 35
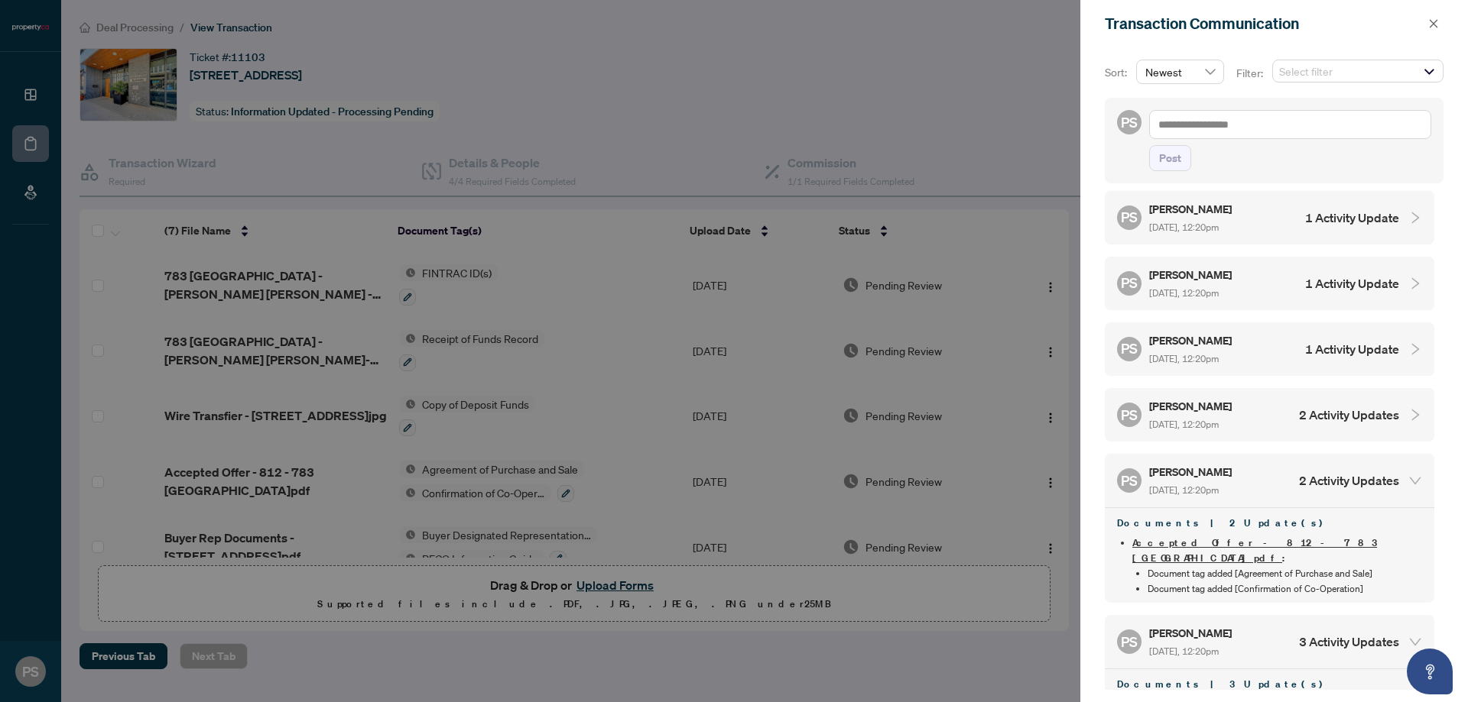
click at [1272, 463] on div "PS [PERSON_NAME] [DATE], 12:20pm 2 Activity Updates" at bounding box center [1258, 480] width 282 height 35
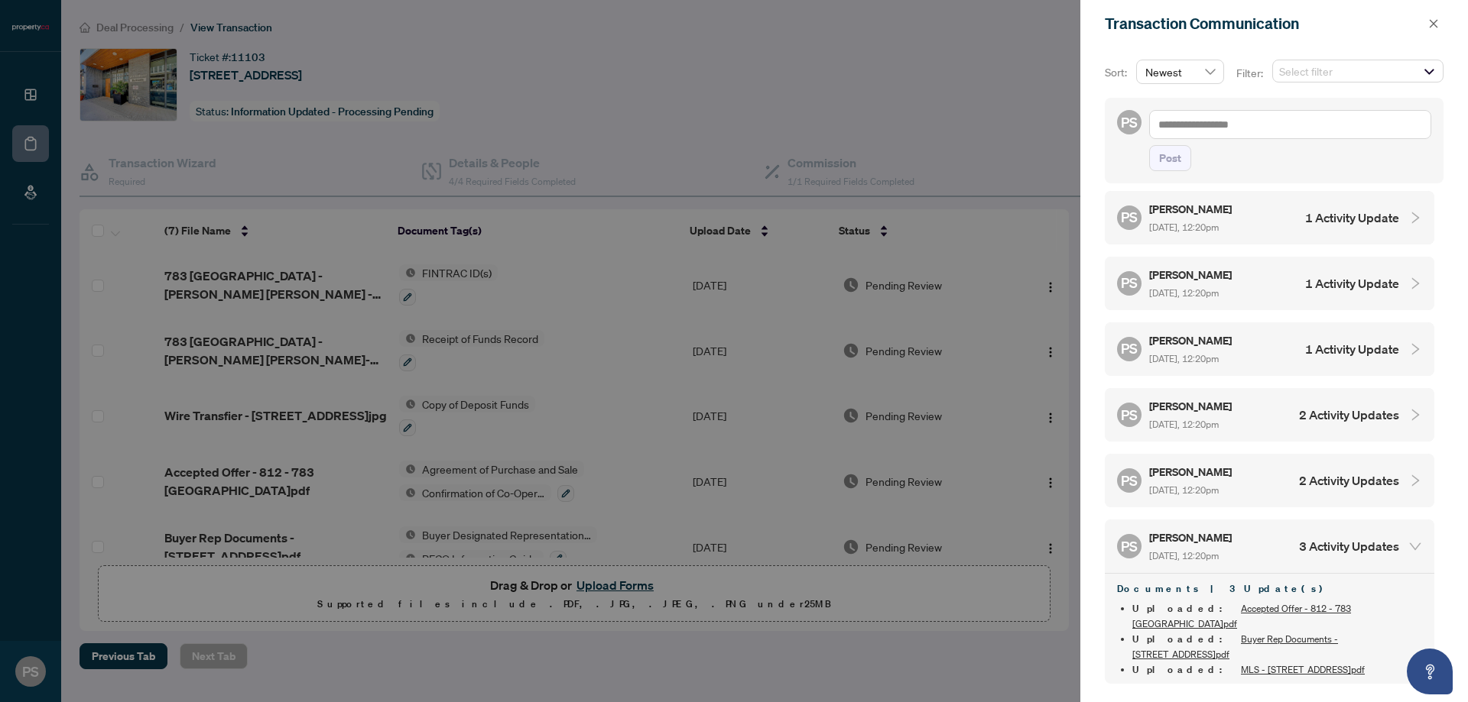
click at [1273, 529] on div "PS [PERSON_NAME] [DATE], 12:20pm 3 Activity Updates" at bounding box center [1258, 546] width 282 height 35
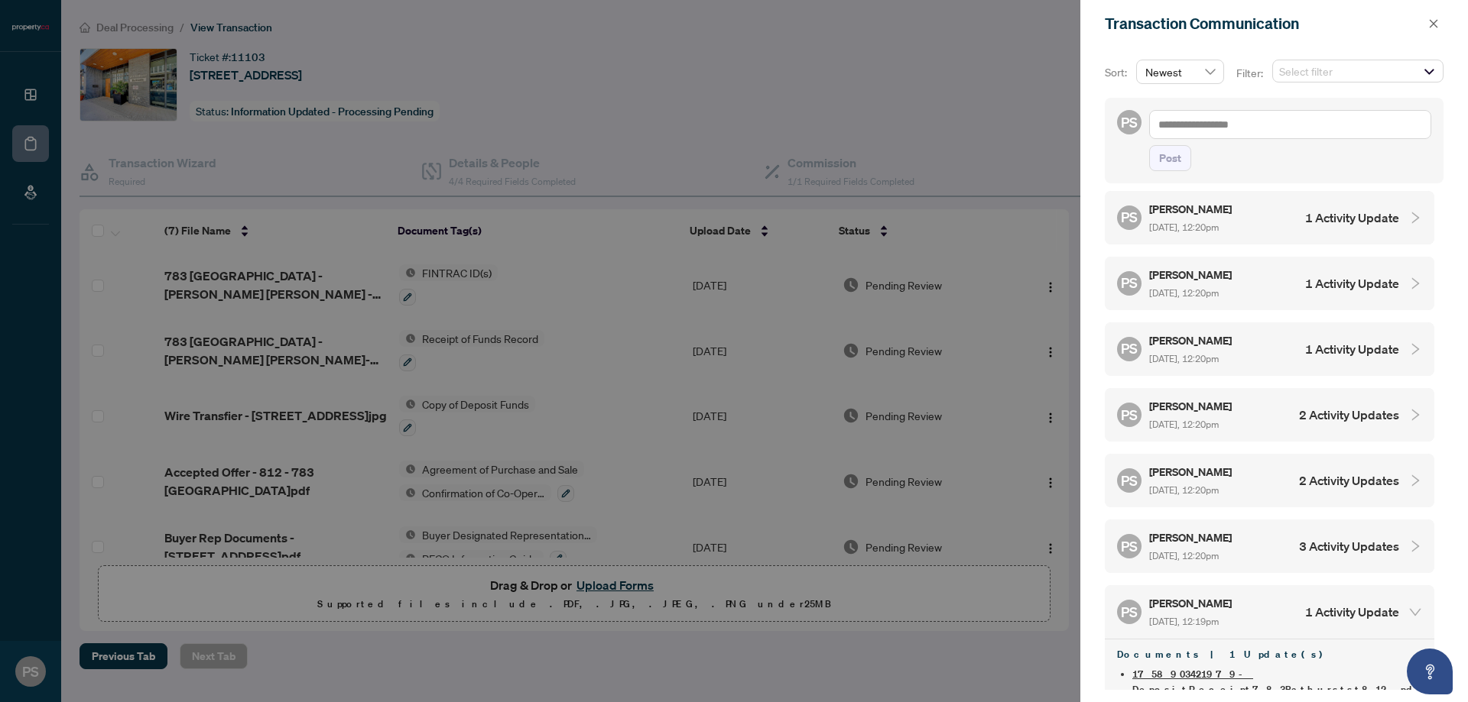
click at [1278, 595] on div "PS [PERSON_NAME] [DATE], 12:19pm 1 Activity Update" at bounding box center [1258, 612] width 282 height 35
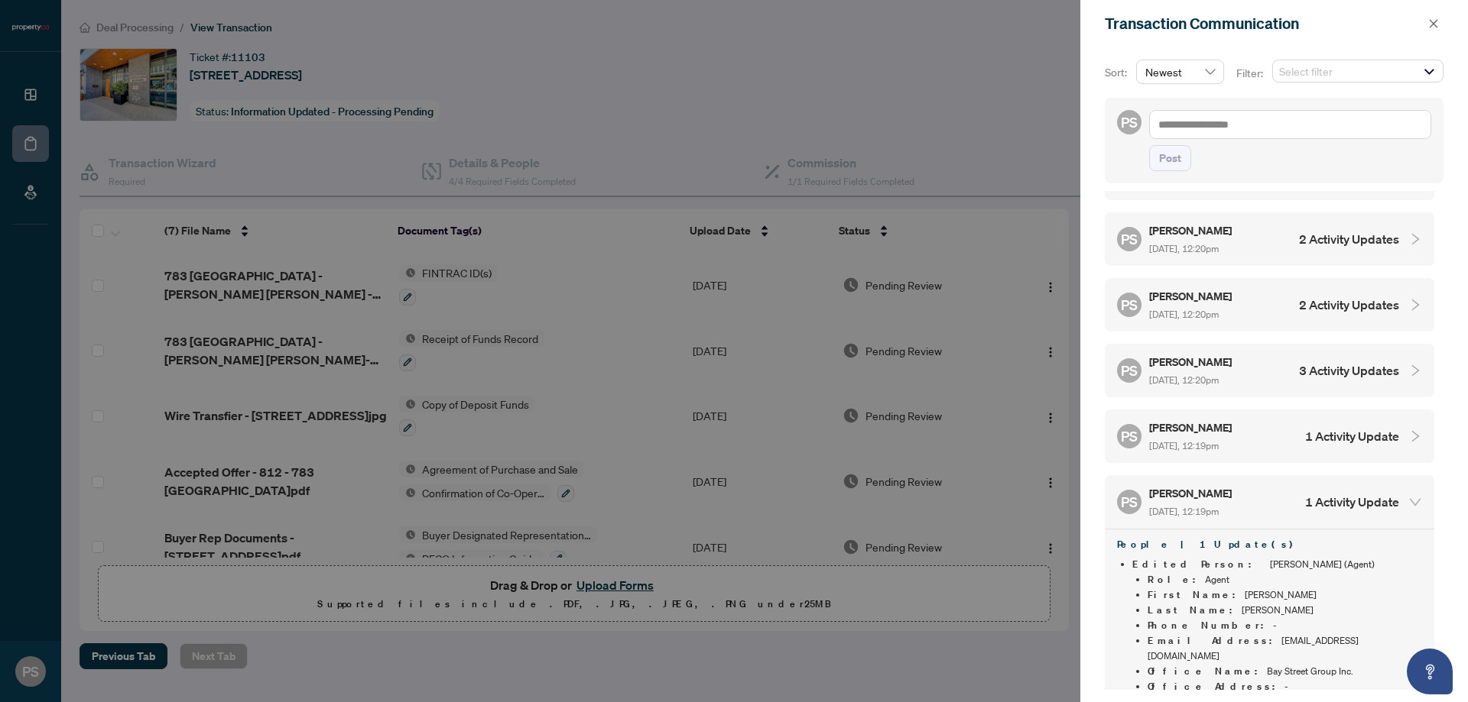
scroll to position [1312, 0]
click at [1256, 482] on div "PS [PERSON_NAME] [DATE], 12:19pm 1 Activity Update" at bounding box center [1258, 499] width 282 height 35
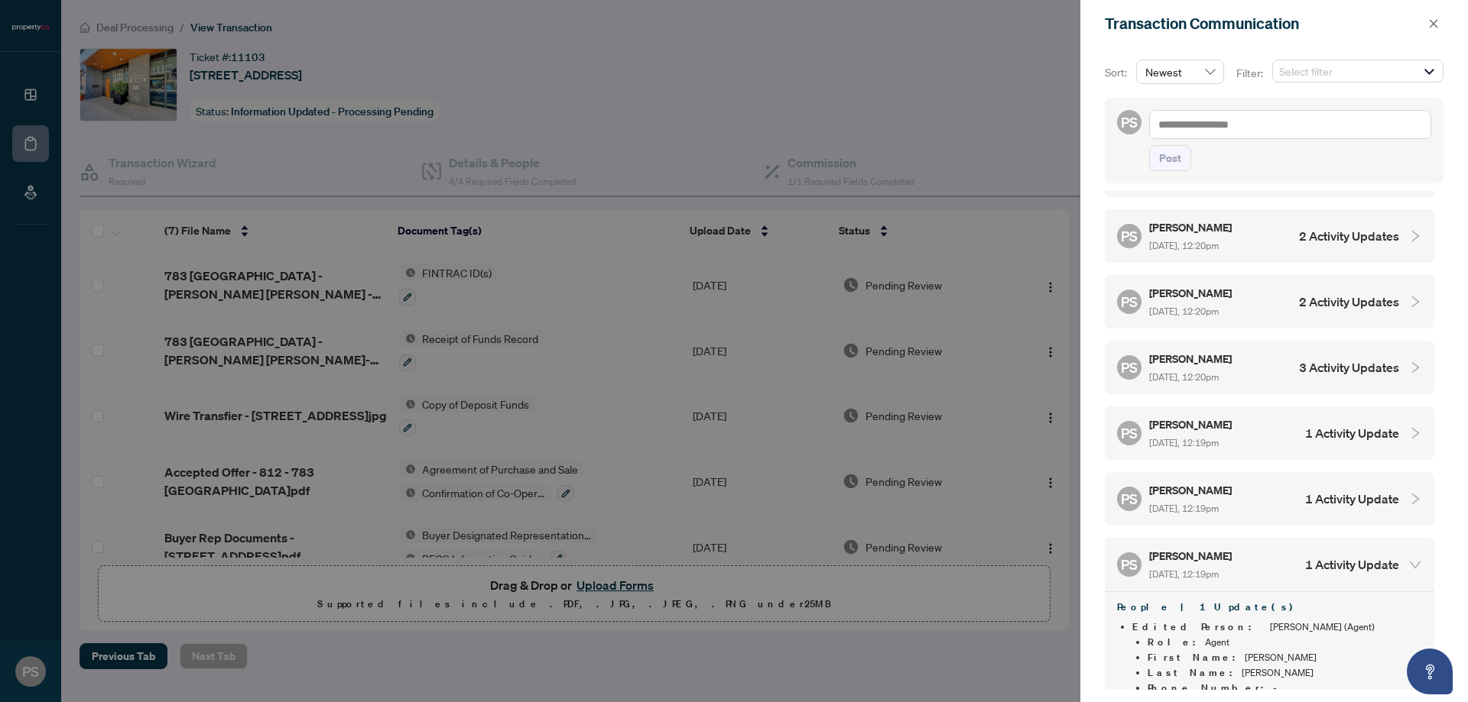
click at [1260, 547] on div "PS [PERSON_NAME] [DATE], 12:19pm 1 Activity Update" at bounding box center [1258, 564] width 282 height 35
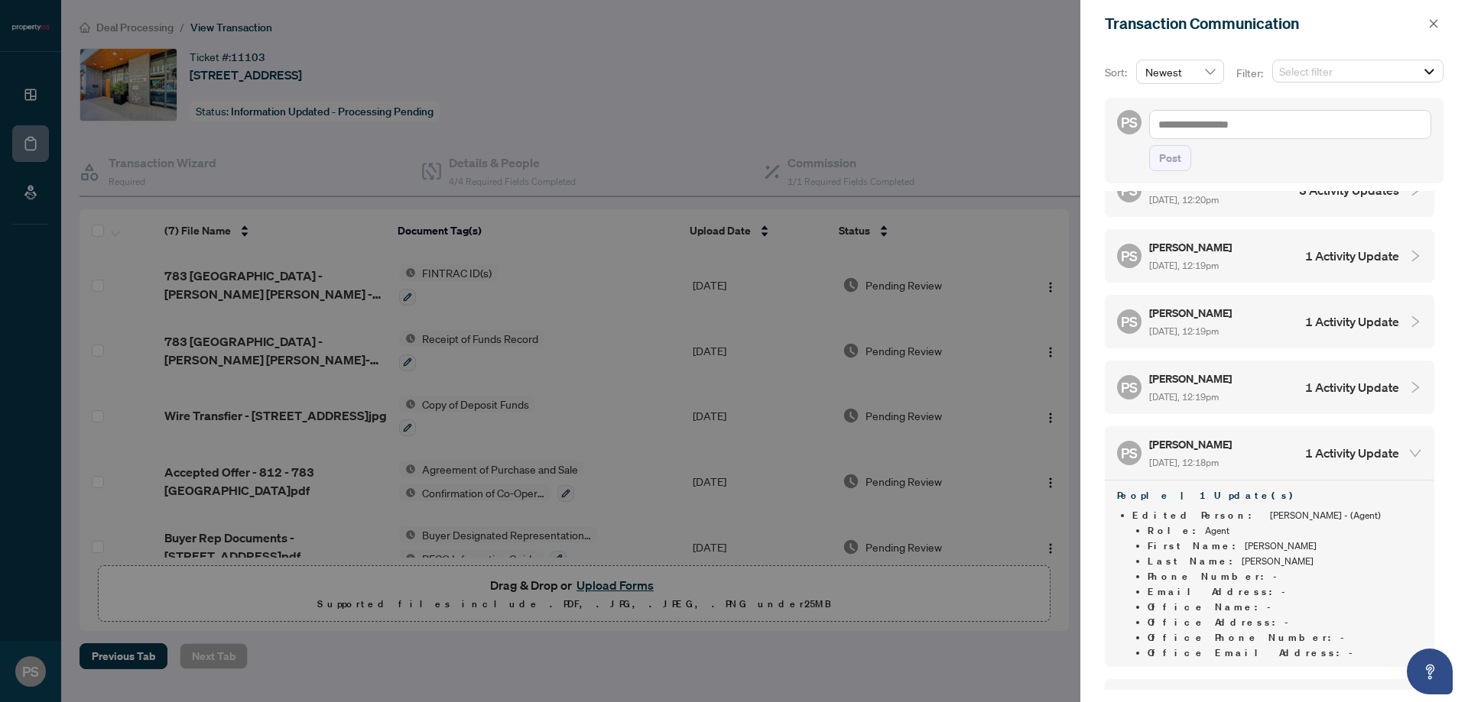
scroll to position [1491, 0]
click at [1251, 435] on div "PS [PERSON_NAME] [DATE], 12:18pm 1 Activity Update" at bounding box center [1258, 452] width 282 height 35
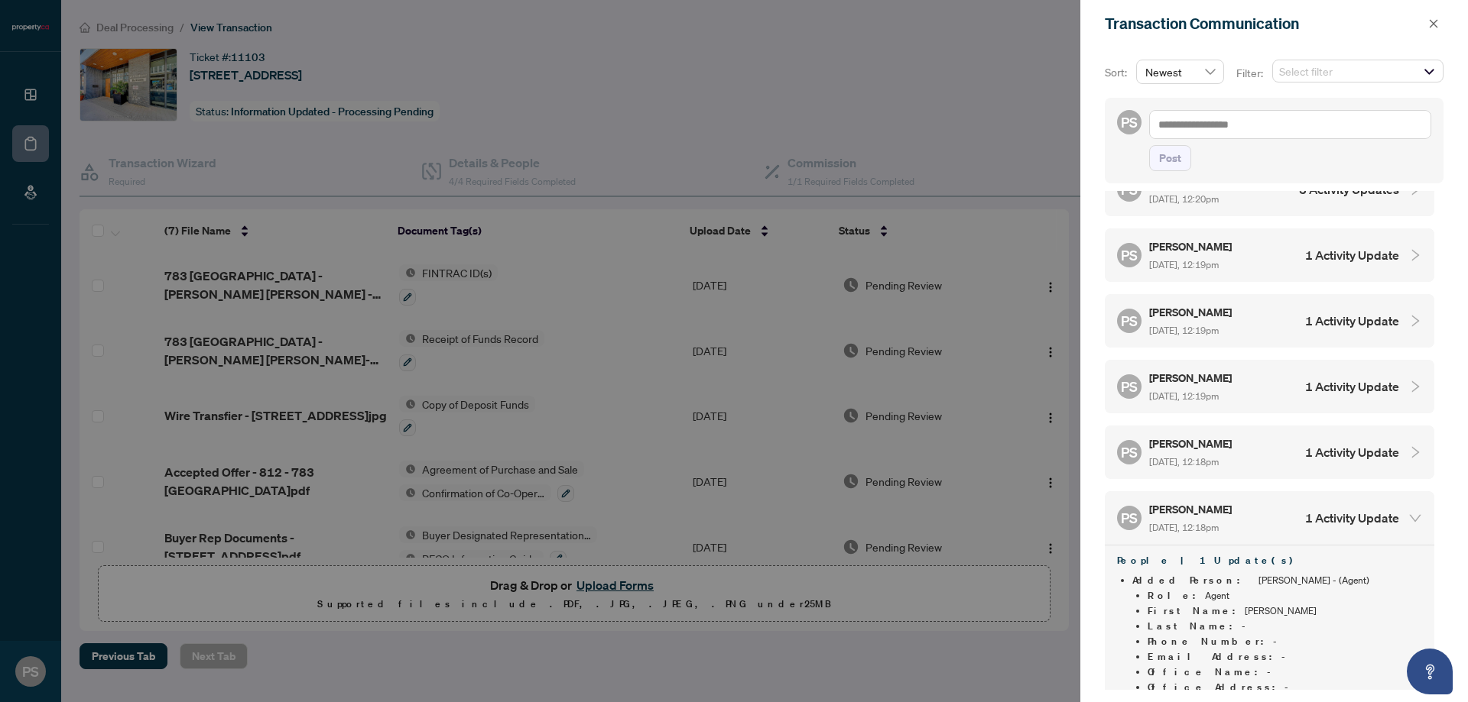
click at [1251, 501] on div "PS [PERSON_NAME] [DATE], 12:18pm 1 Activity Update" at bounding box center [1258, 518] width 282 height 35
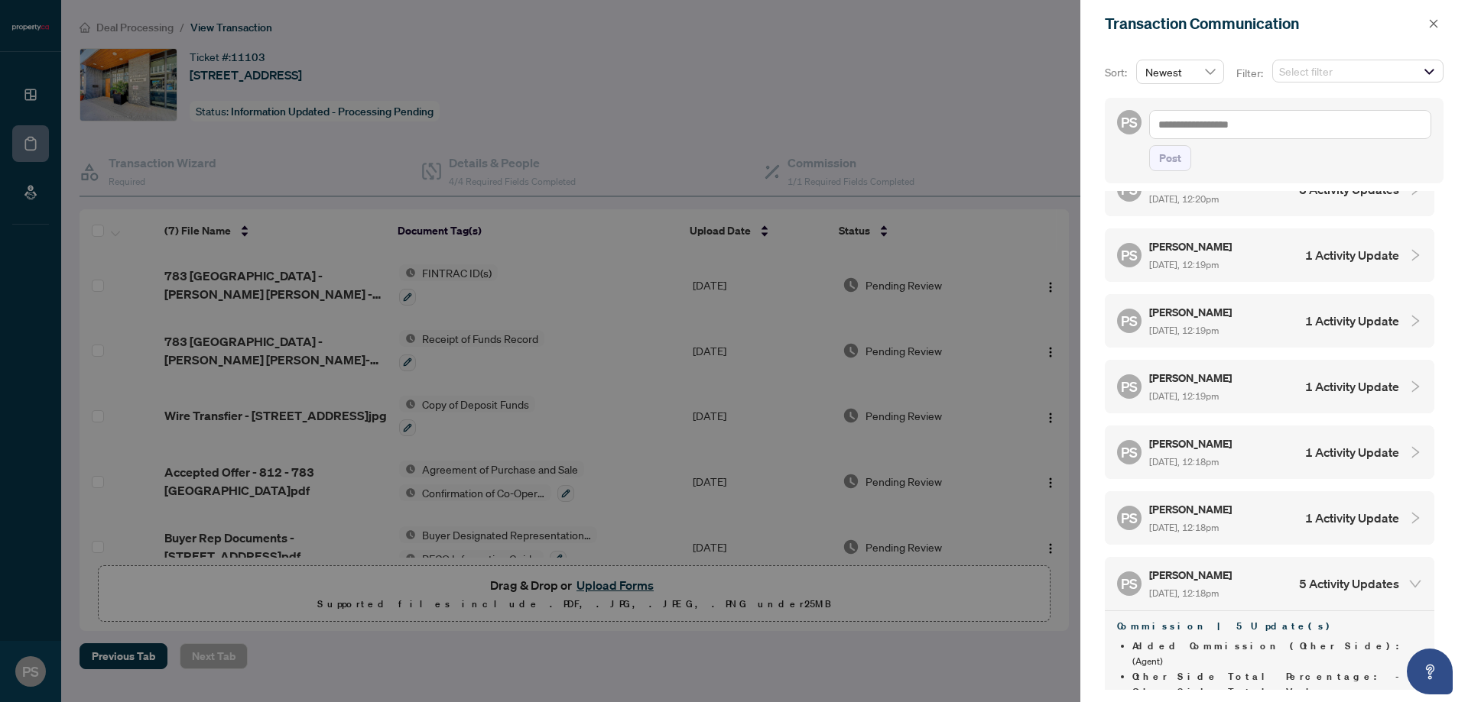
click at [1266, 566] on div "PS [PERSON_NAME] [DATE], 12:18pm 5 Activity Updates" at bounding box center [1258, 583] width 282 height 35
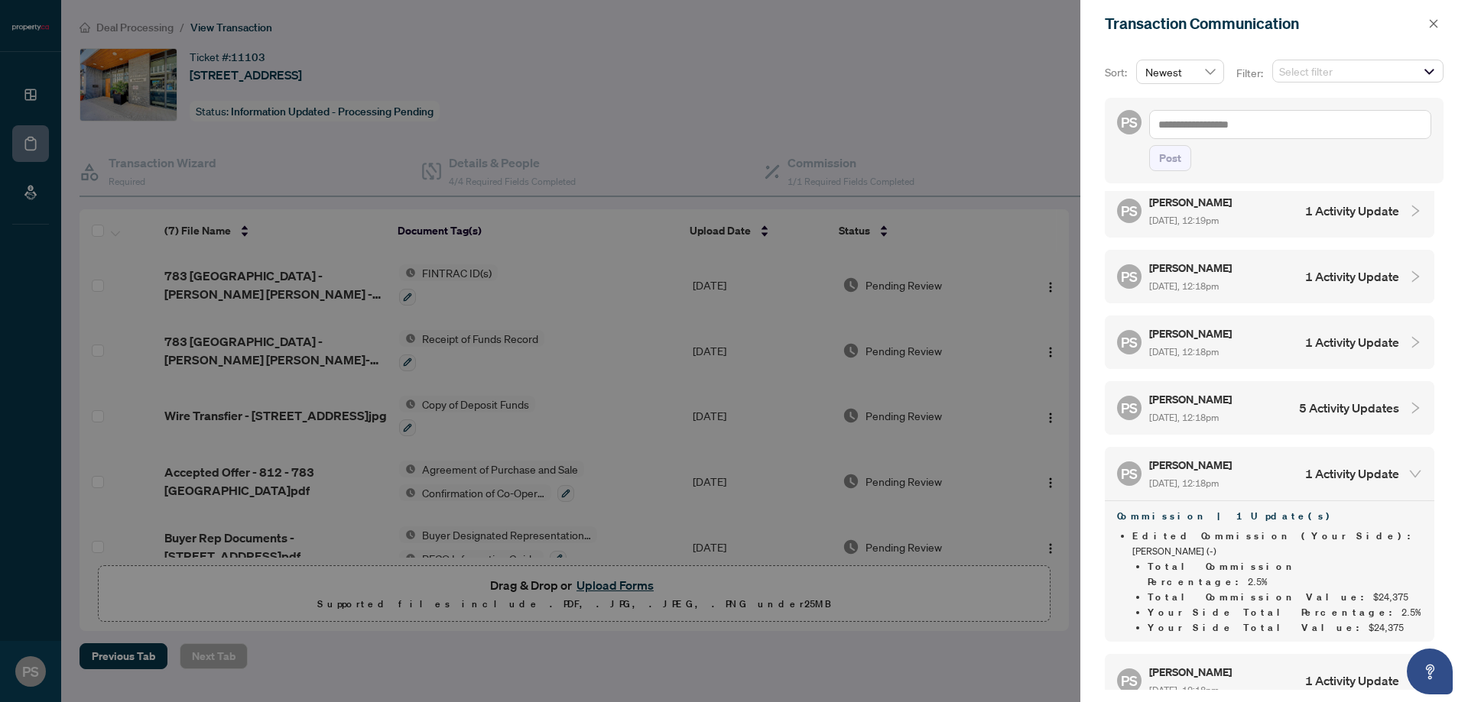
scroll to position [1669, 0]
click at [1258, 454] on div "PS [PERSON_NAME] [DATE], 12:18pm 1 Activity Update" at bounding box center [1258, 471] width 282 height 35
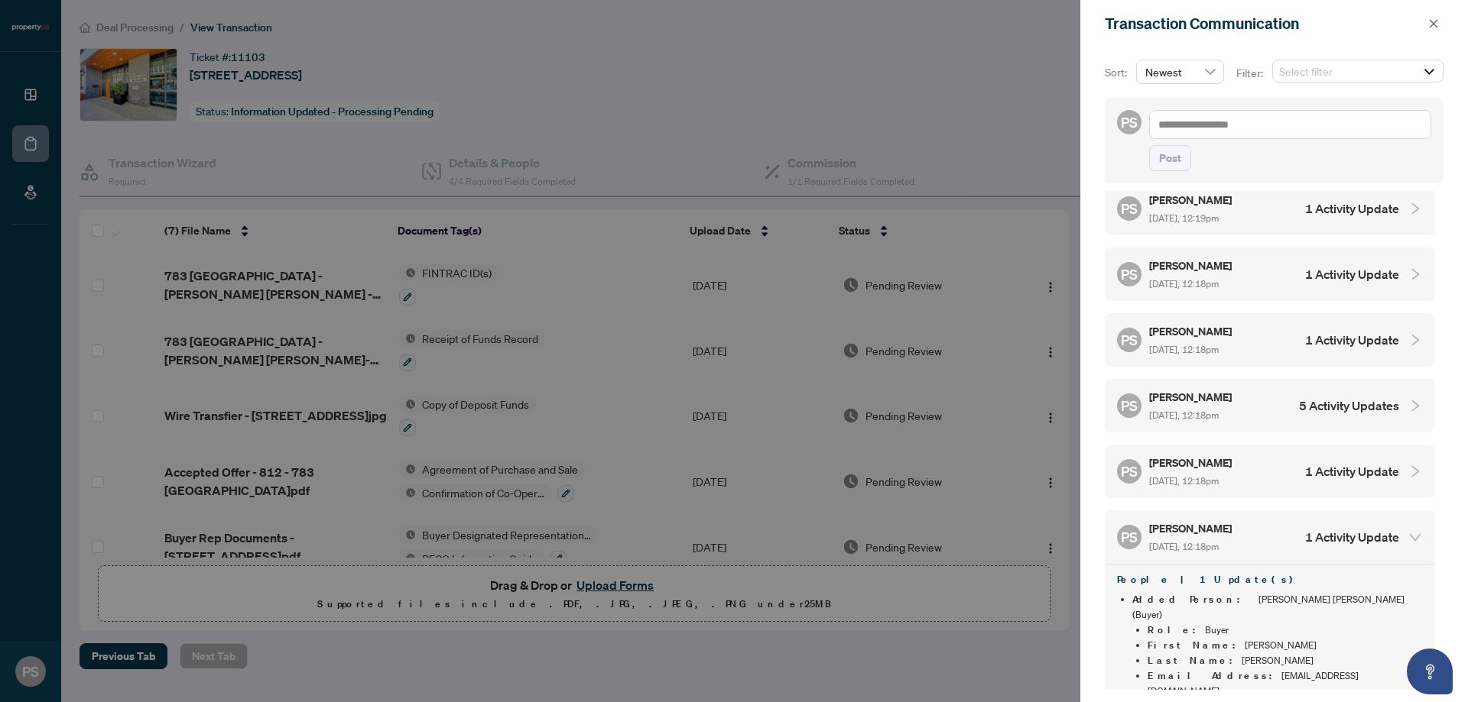
click at [1261, 520] on div "PS [PERSON_NAME] [DATE], 12:18pm 1 Activity Update" at bounding box center [1258, 537] width 282 height 35
click at [1264, 586] on div "PS [PERSON_NAME] [DATE], 12:17pm 2 Activity Updates" at bounding box center [1258, 603] width 282 height 35
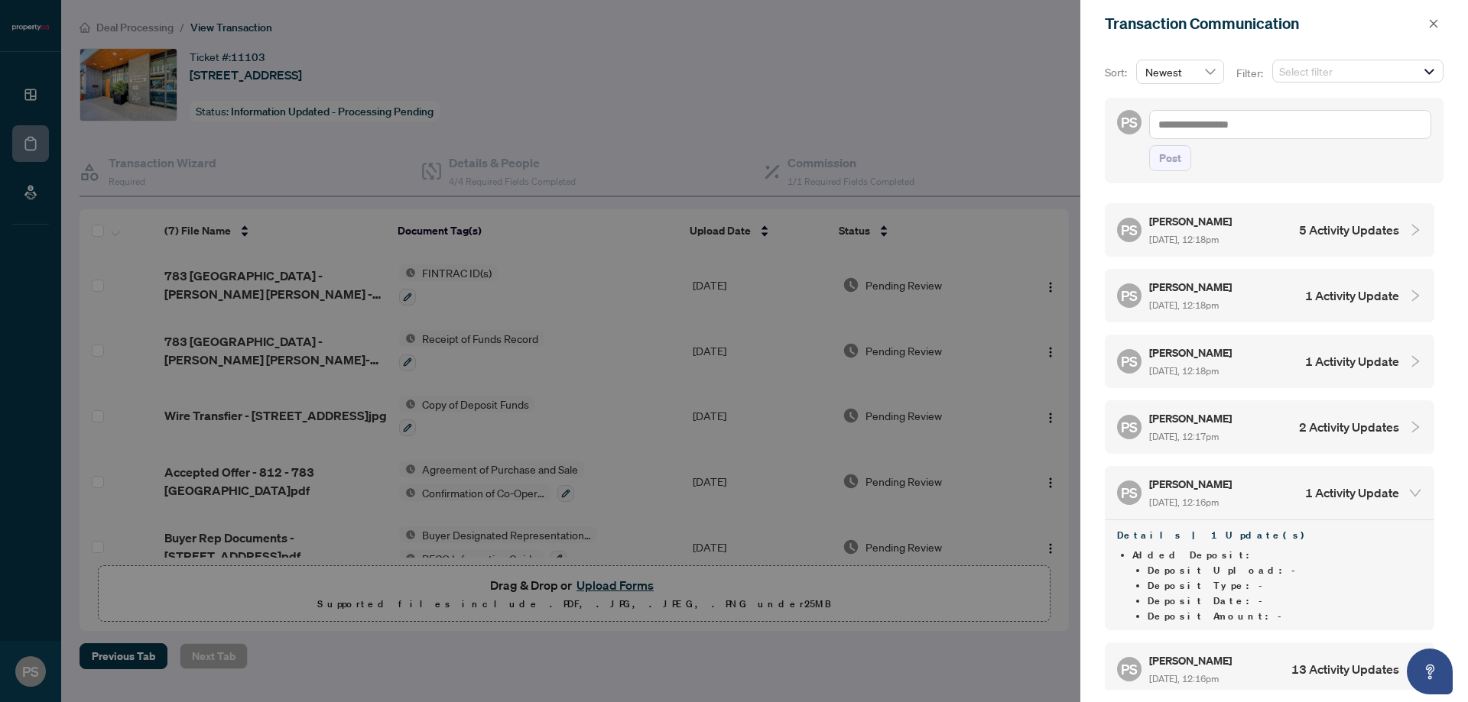
scroll to position [1848, 0]
click at [1264, 472] on div "PS [PERSON_NAME] [DATE], 12:16pm 1 Activity Update" at bounding box center [1258, 489] width 282 height 35
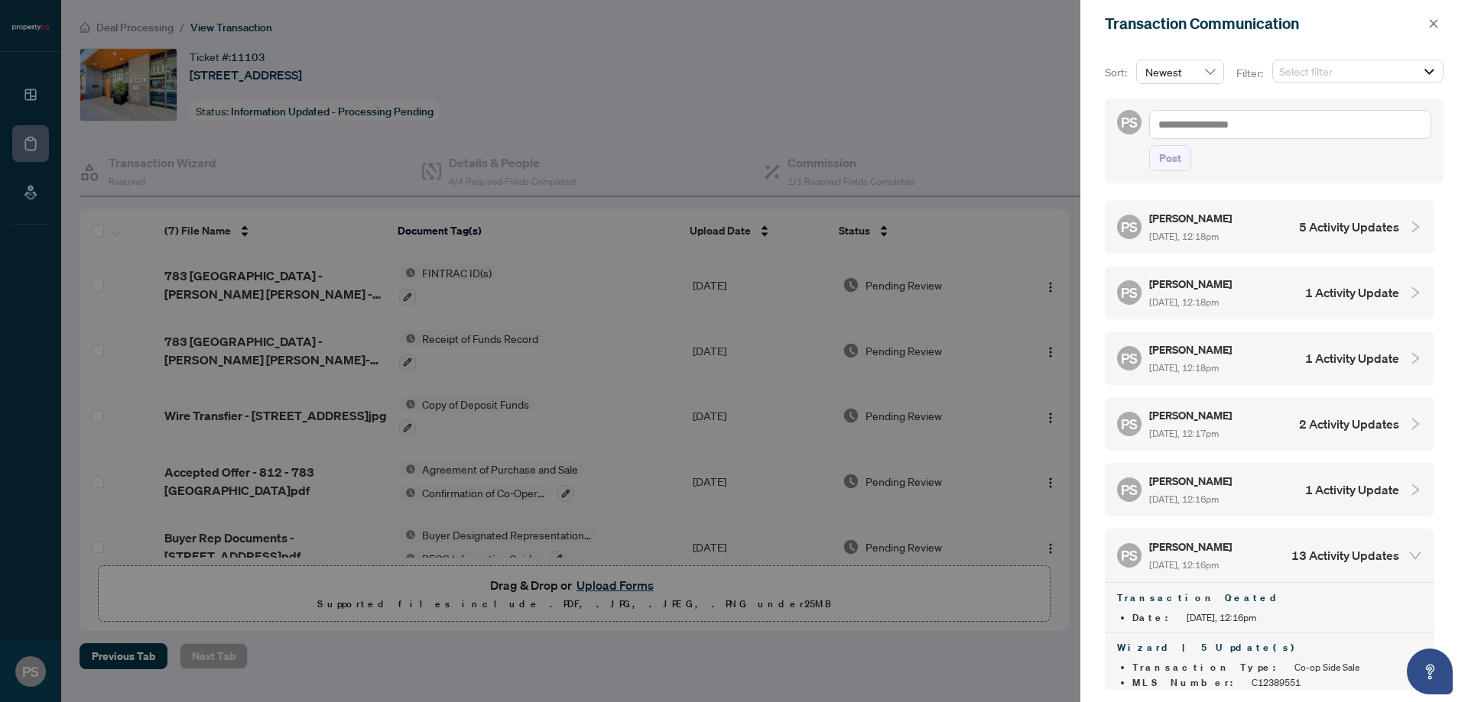
click at [1273, 538] on div "PS [PERSON_NAME] [DATE], 12:16pm 13 Activity Updates" at bounding box center [1258, 555] width 282 height 35
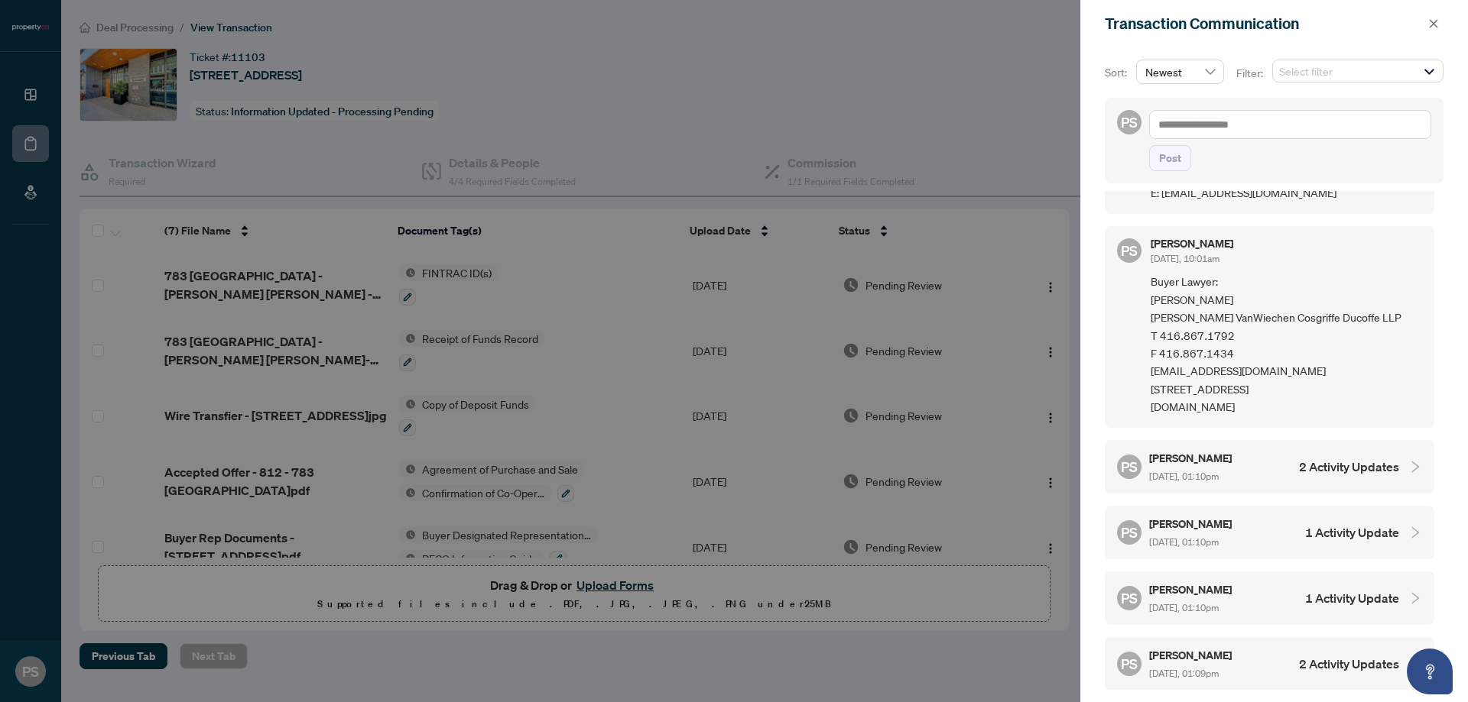
scroll to position [235, 0]
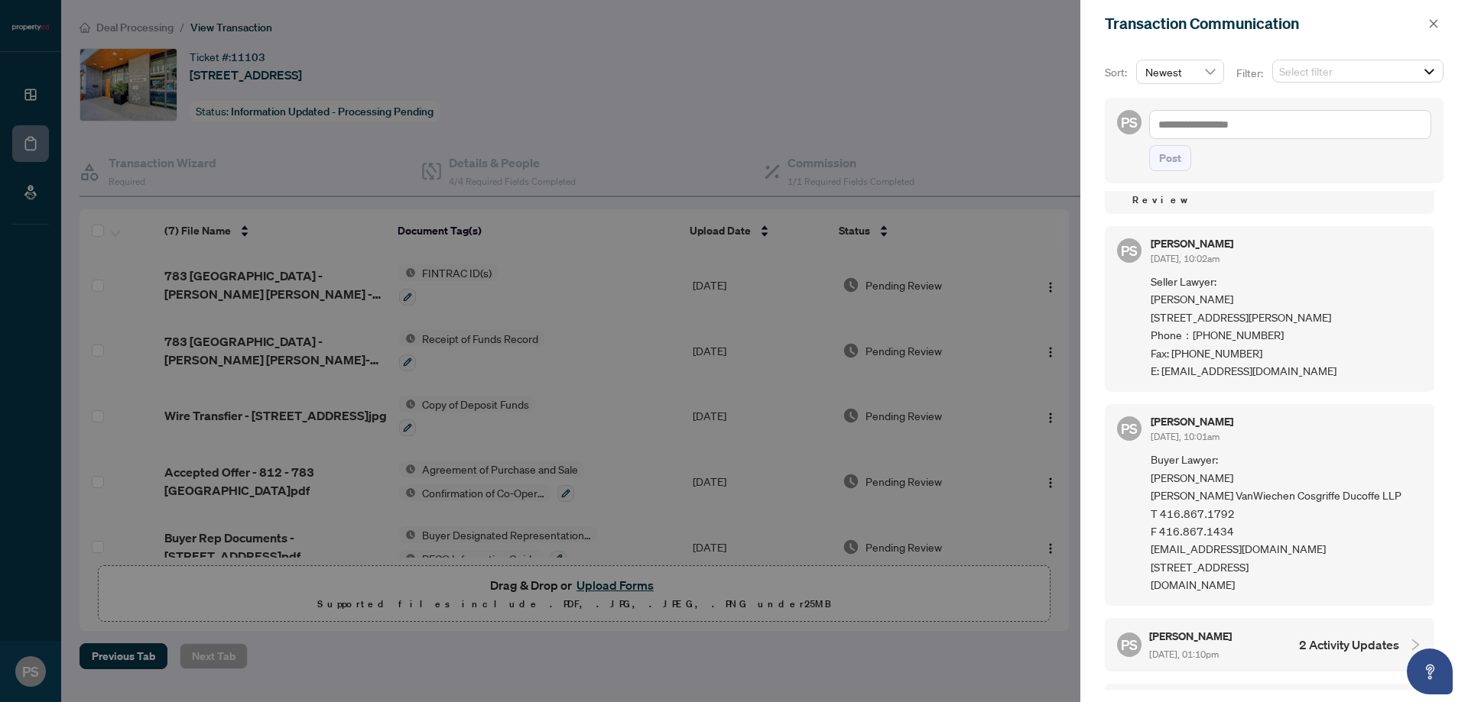
click at [1273, 417] on div "[PERSON_NAME] [DATE], 10:01am" at bounding box center [1285, 431] width 271 height 28
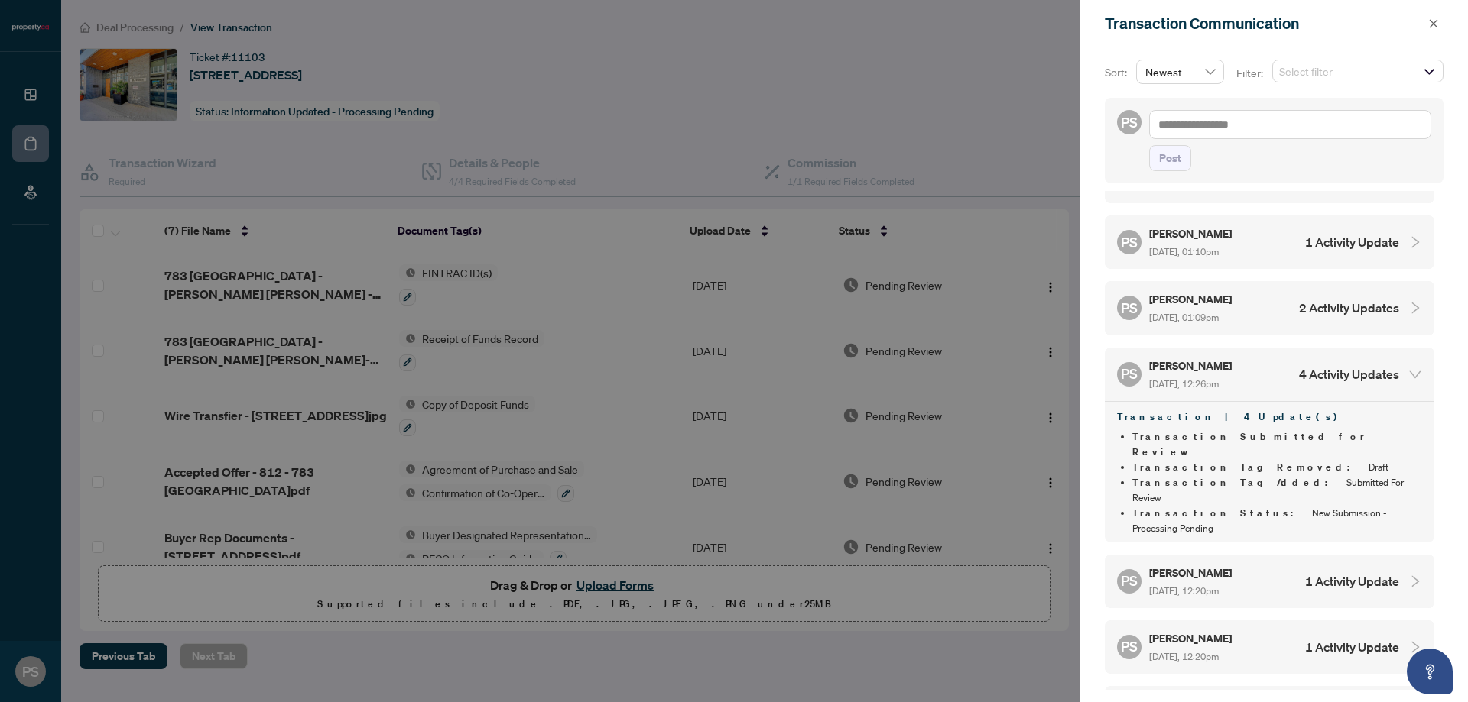
scroll to position [771, 0]
click at [921, 102] on div at bounding box center [734, 351] width 1468 height 702
click at [1432, 12] on span "button" at bounding box center [1433, 23] width 11 height 24
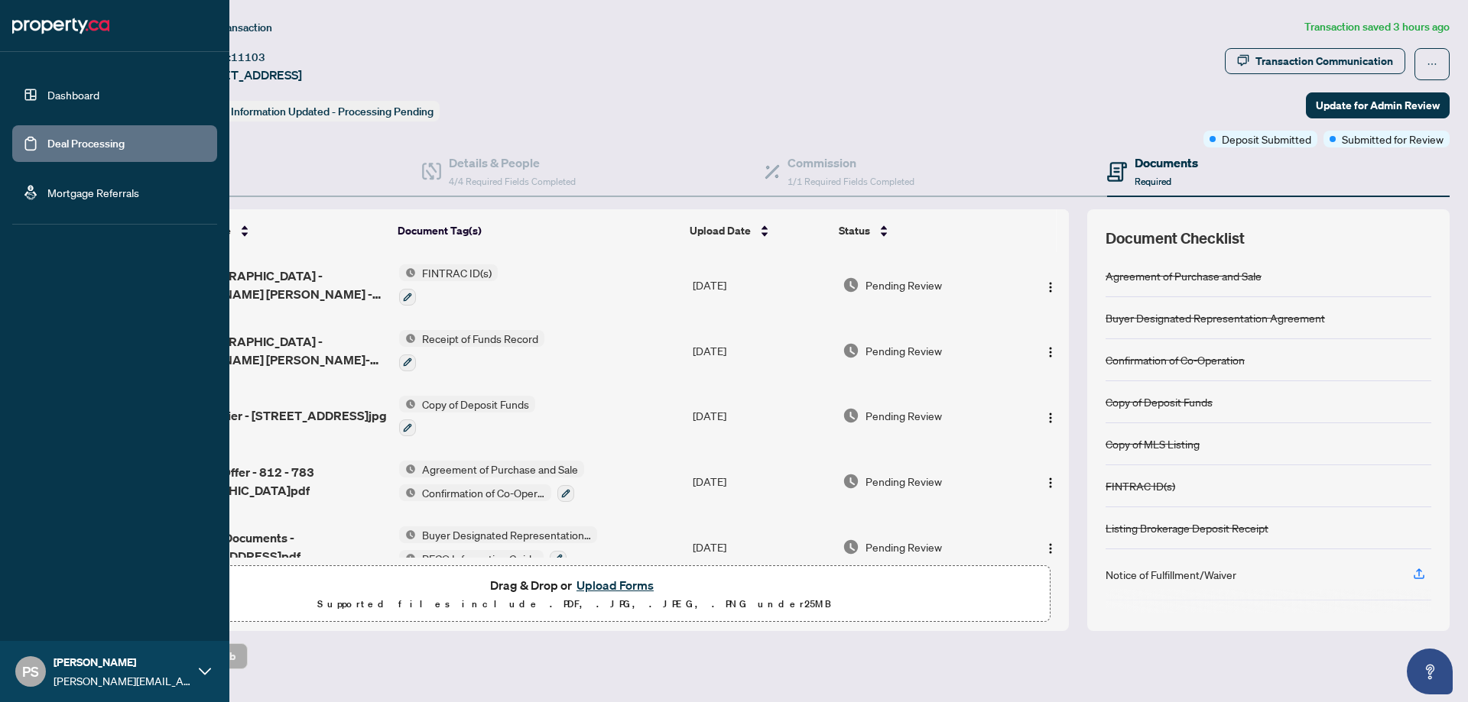
click at [53, 137] on link "Deal Processing" at bounding box center [85, 144] width 77 height 14
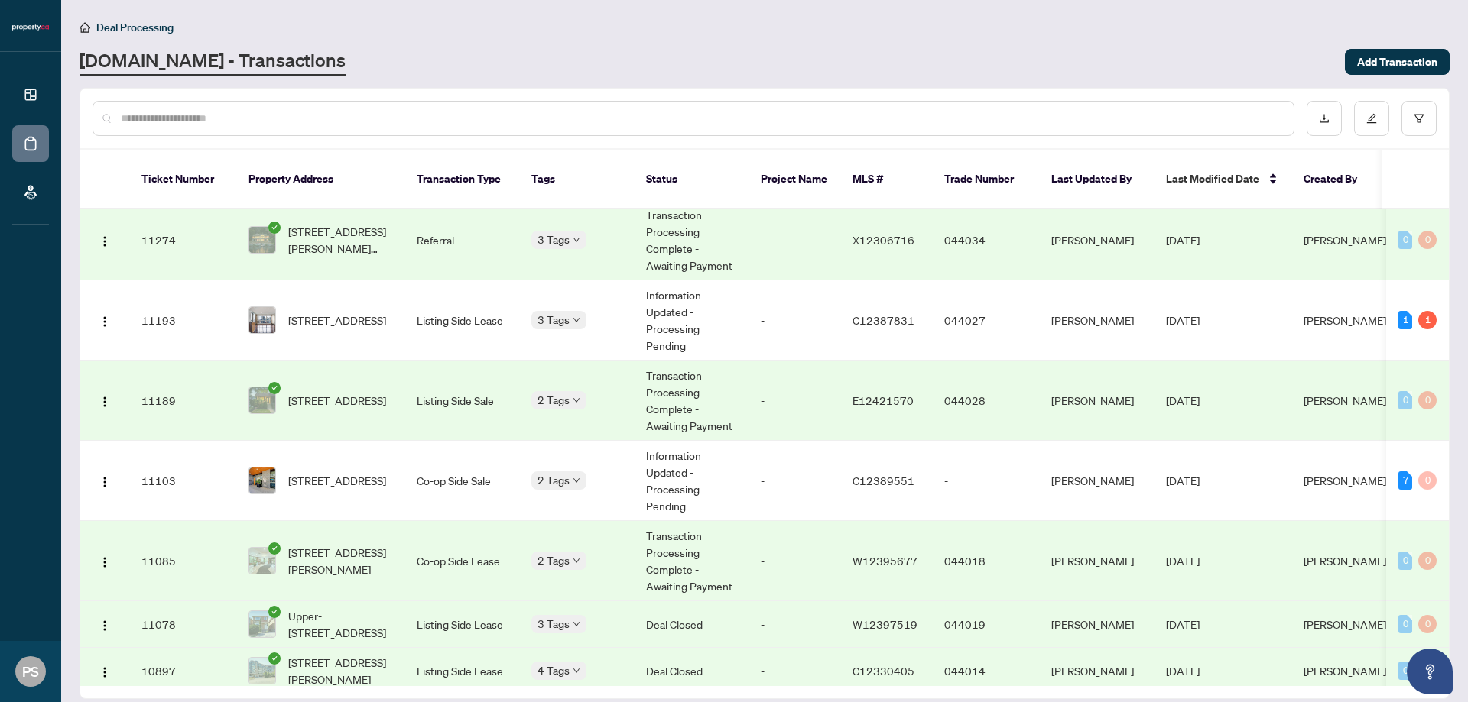
scroll to position [178, 0]
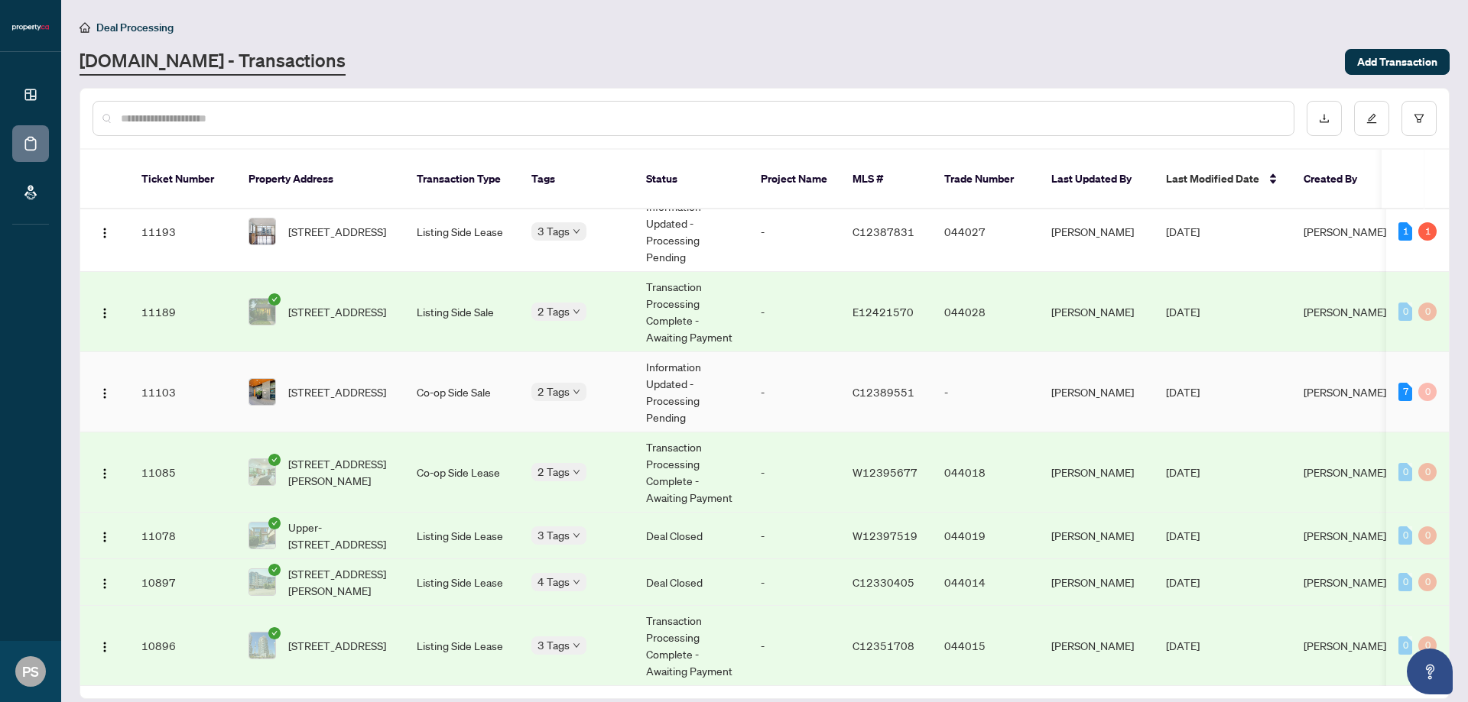
click at [901, 394] on td "C12389551" at bounding box center [886, 392] width 92 height 80
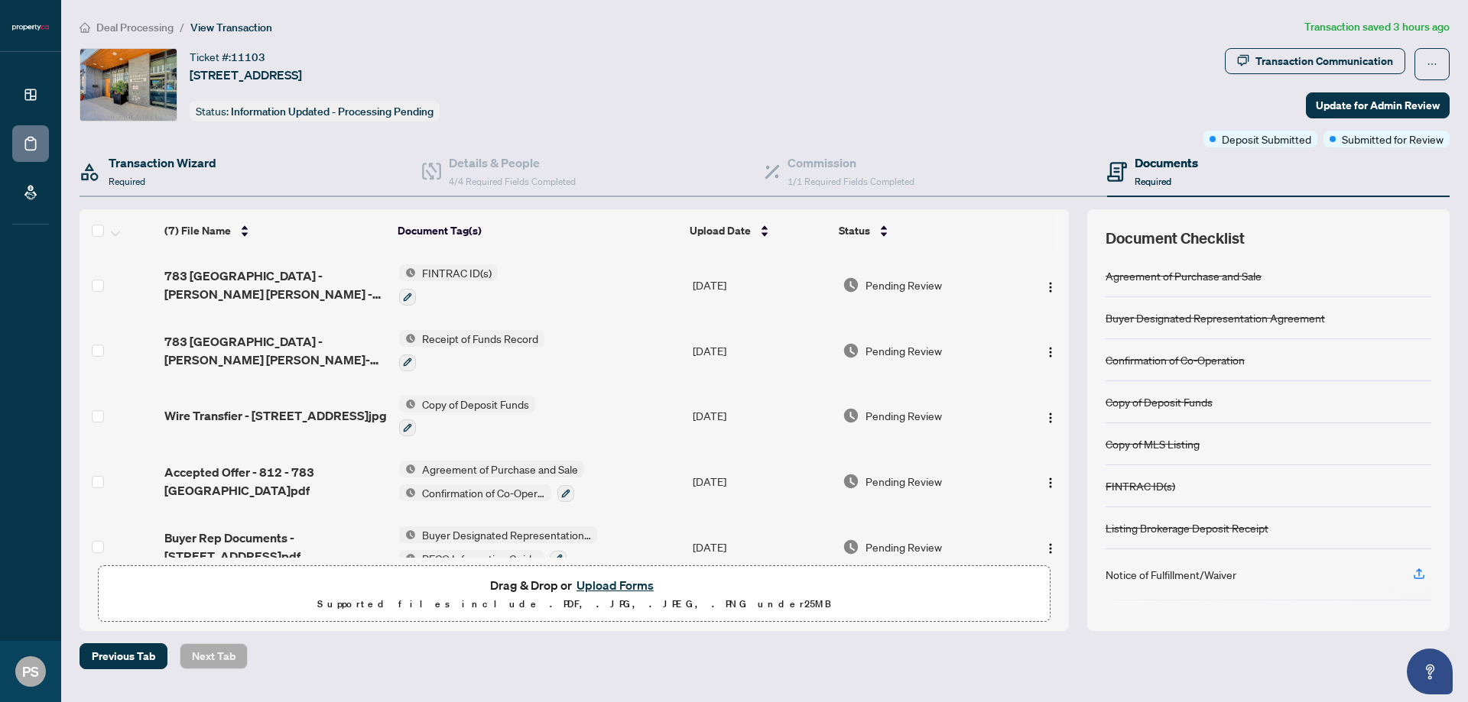
click at [204, 148] on div "Transaction Wizard Required" at bounding box center [250, 173] width 342 height 50
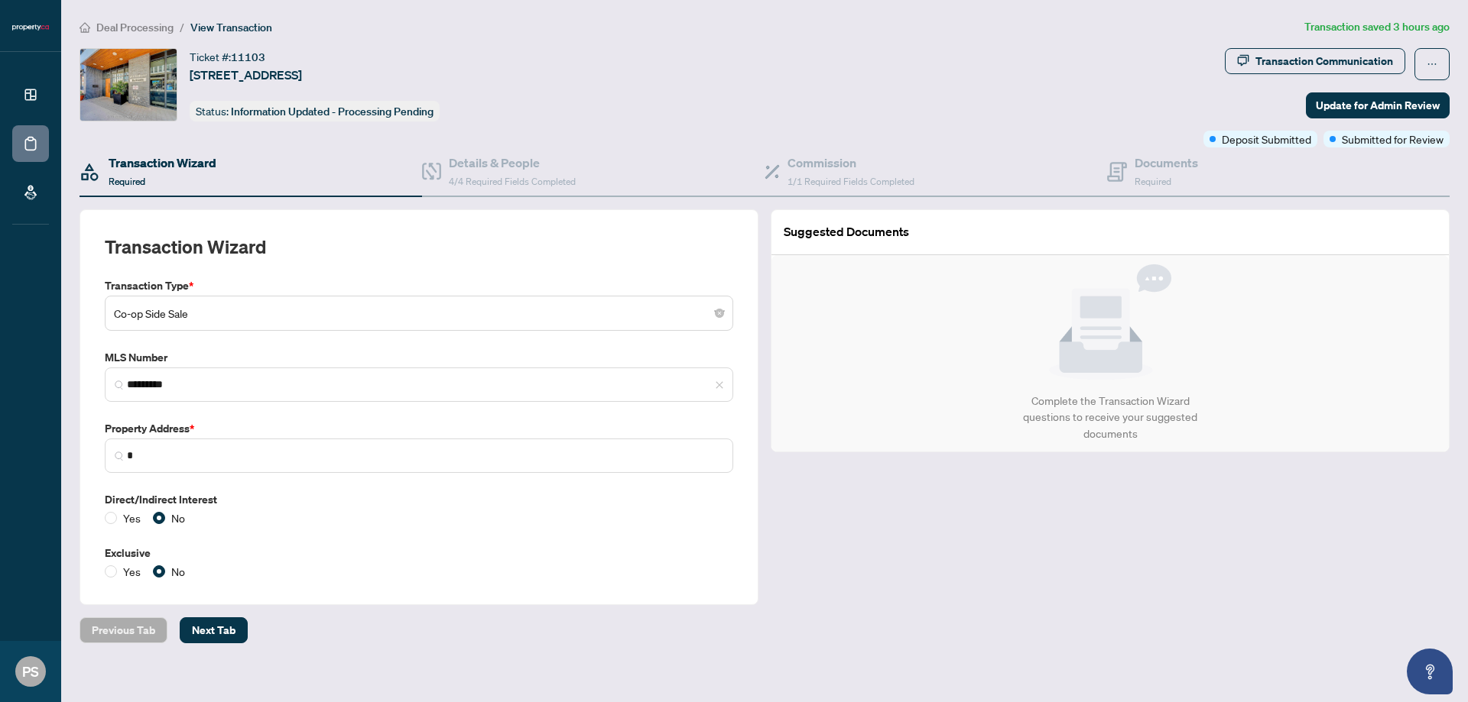
type input "**********"
